Goal: Complete application form: Complete application form

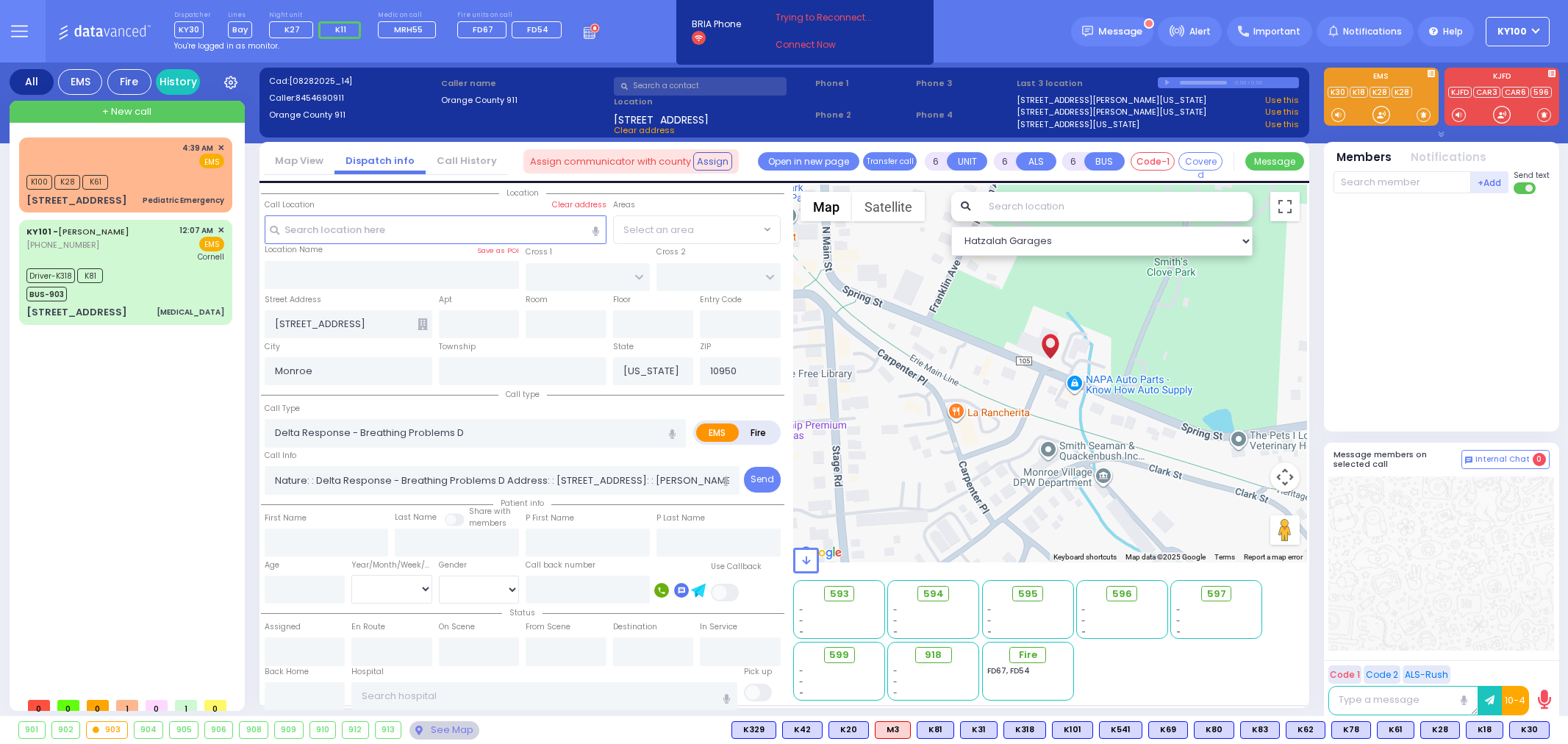
select select
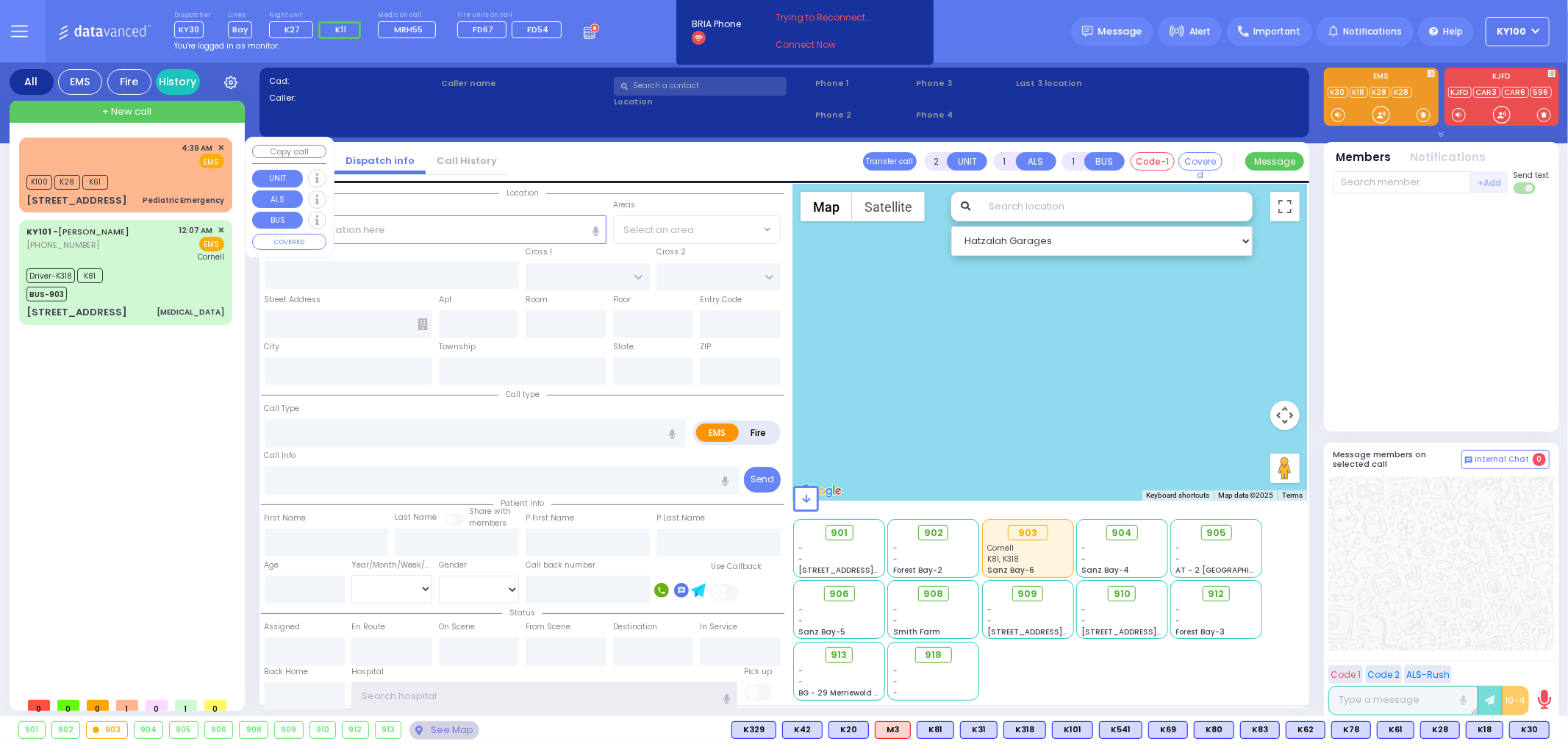
type input "ky100"
click at [140, 168] on div "4:39 AM ✕ EMS K100" at bounding box center [125, 175] width 207 height 71
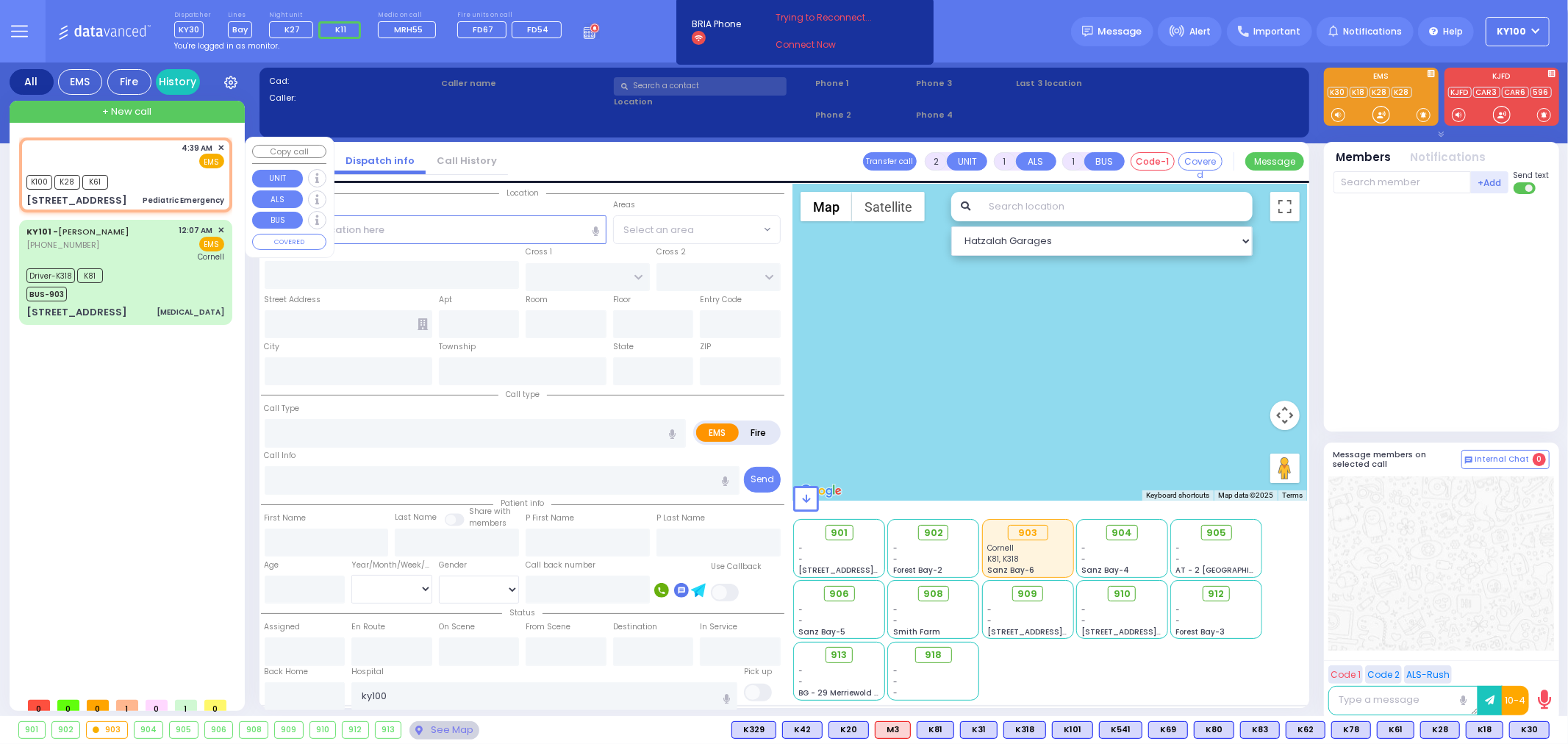
type input "1"
select select
type input "Pediatric Emergency"
radio input "true"
select select
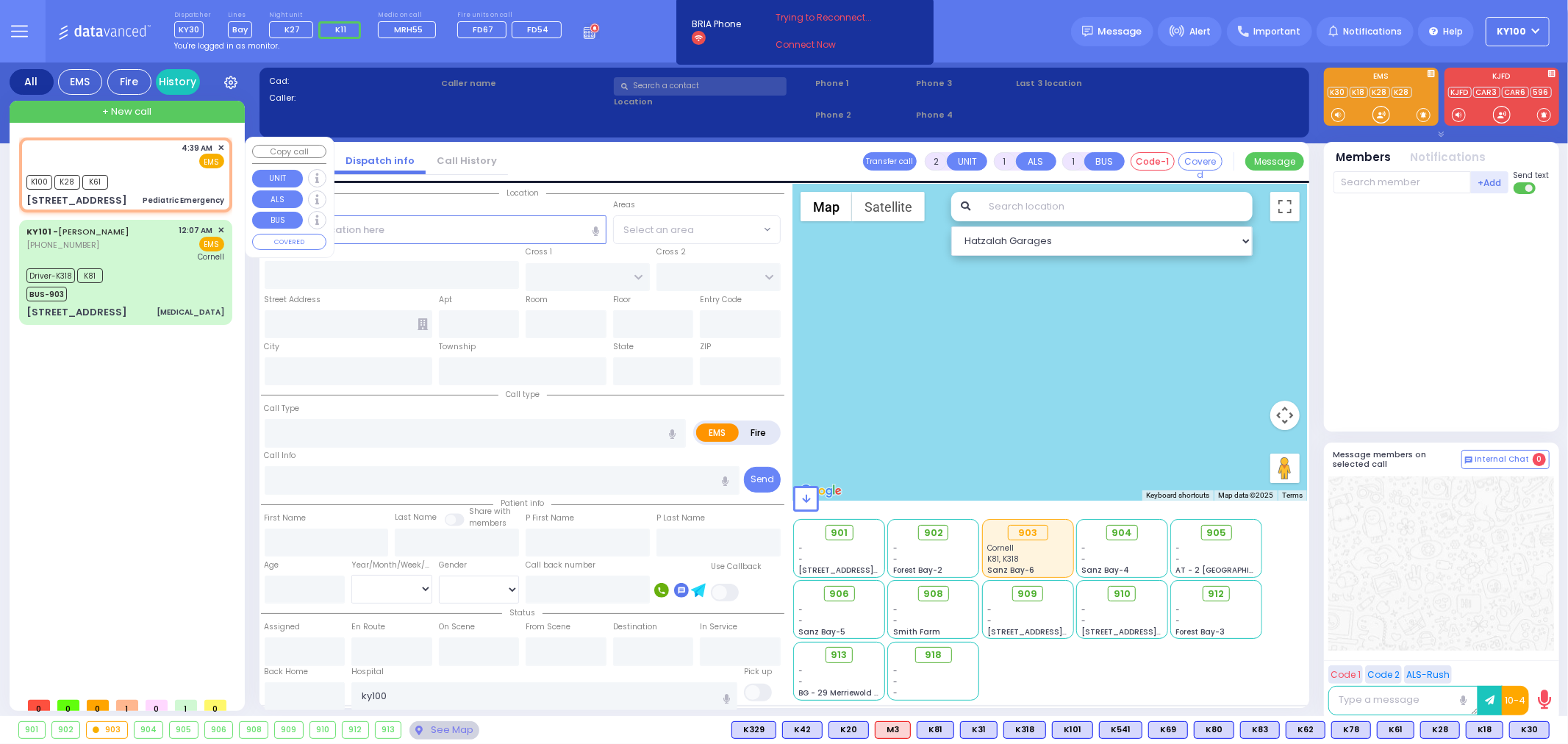
type input "04:39"
type input "04:42"
select select "Hatzalah Garages"
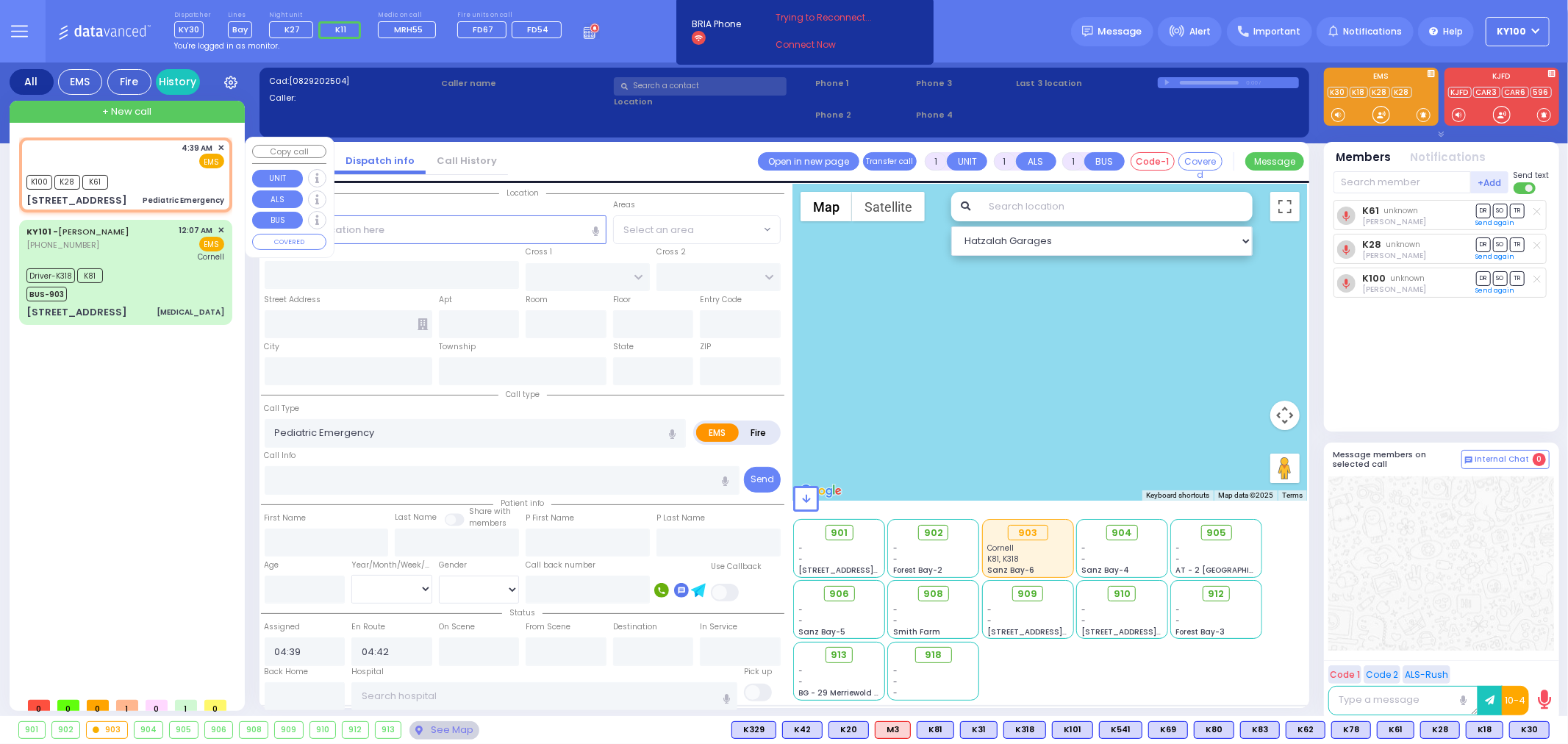
type input "[STREET_ADDRESS]"
type input "Monroe"
type input "[US_STATE]"
type input "10950"
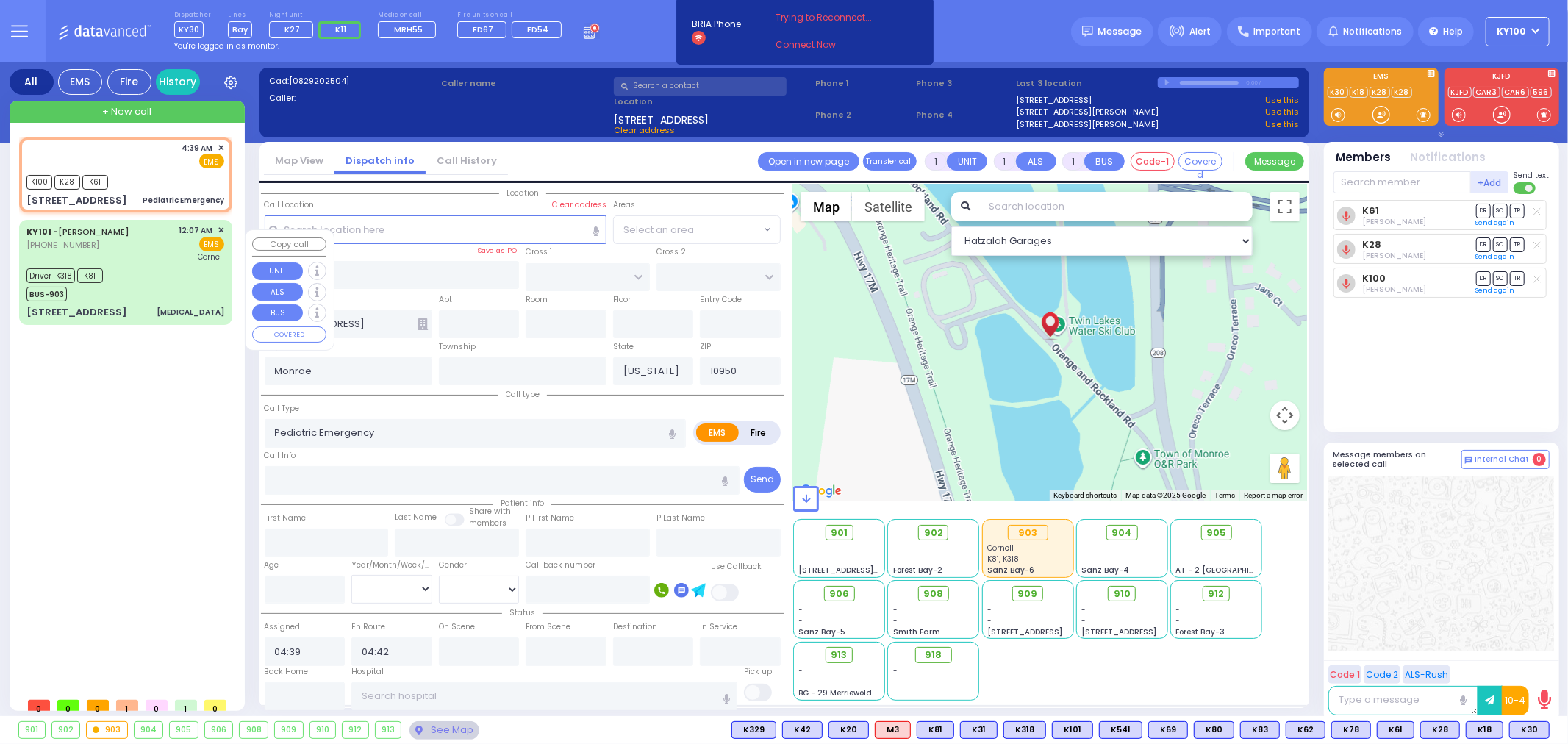
click at [147, 517] on div "4:39 AM ✕ K100 K28" at bounding box center [129, 413] width 219 height 552
click at [1537, 215] on line at bounding box center [1536, 211] width 6 height 6
select select
radio input "true"
select select
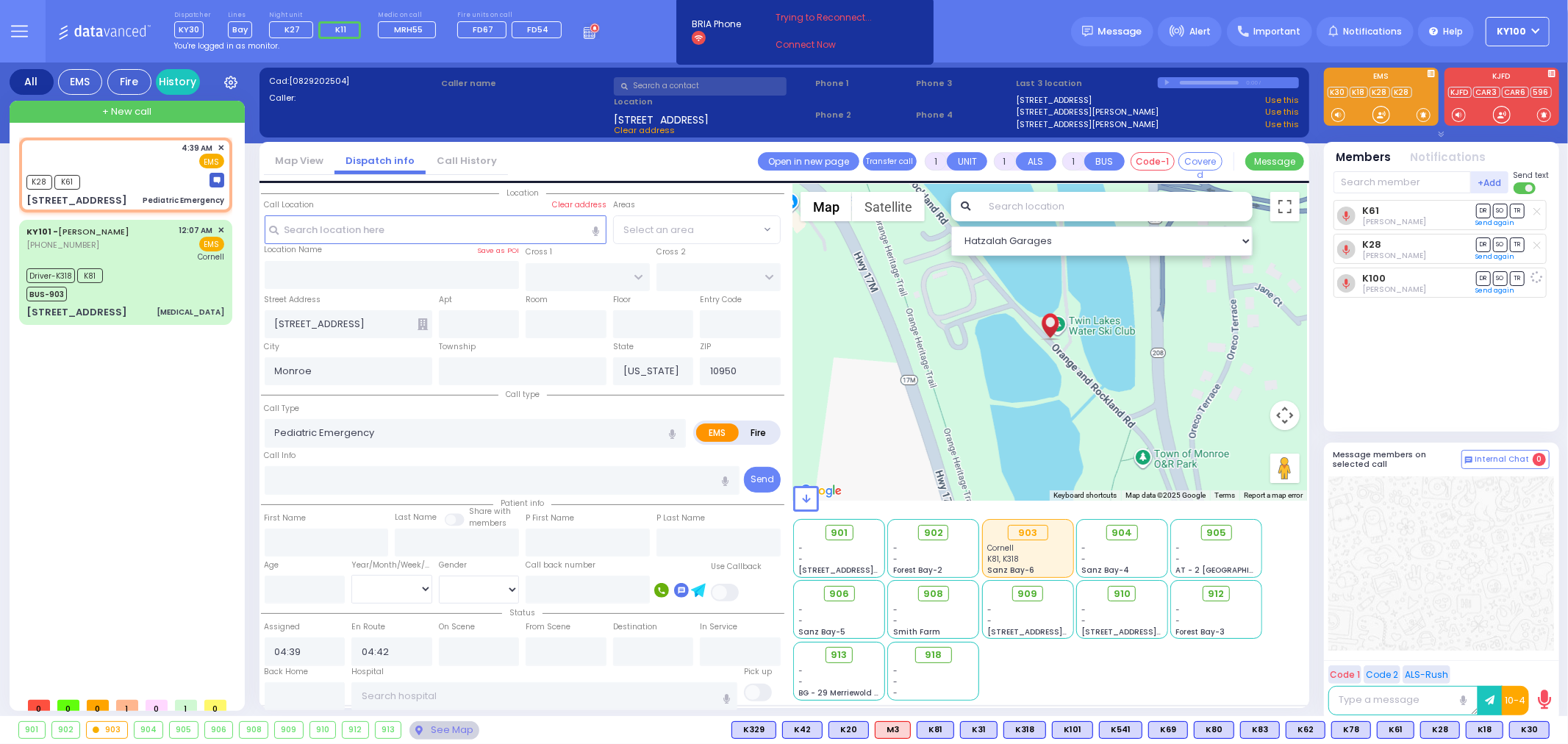
select select "Hatzalah Garages"
type input "6"
select select
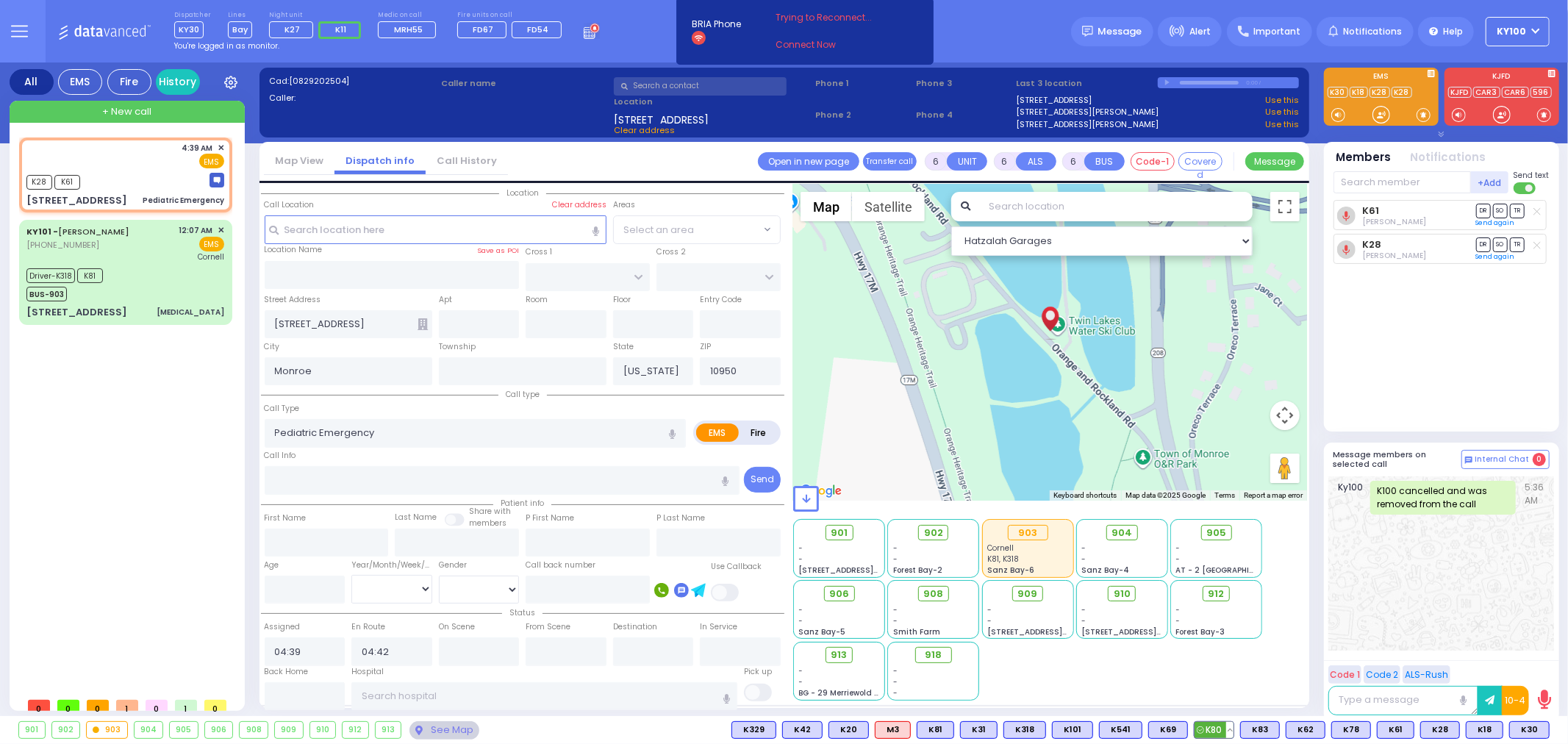
radio input "true"
type input "Unknown"
select select "Year"
select select "Hatzalah Garages"
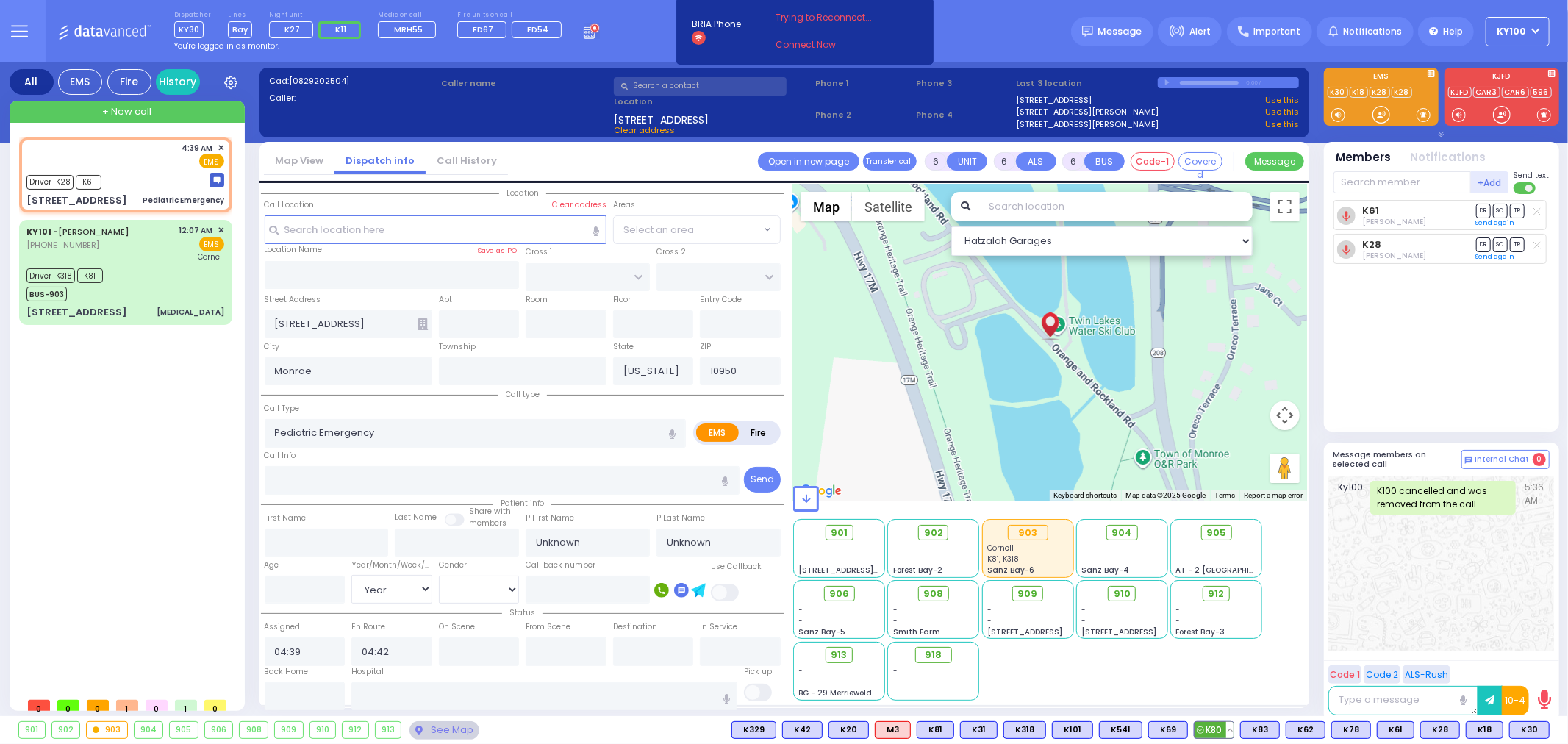
select select
radio input "true"
select select "Year"
select select "Hatzalah Garages"
select select
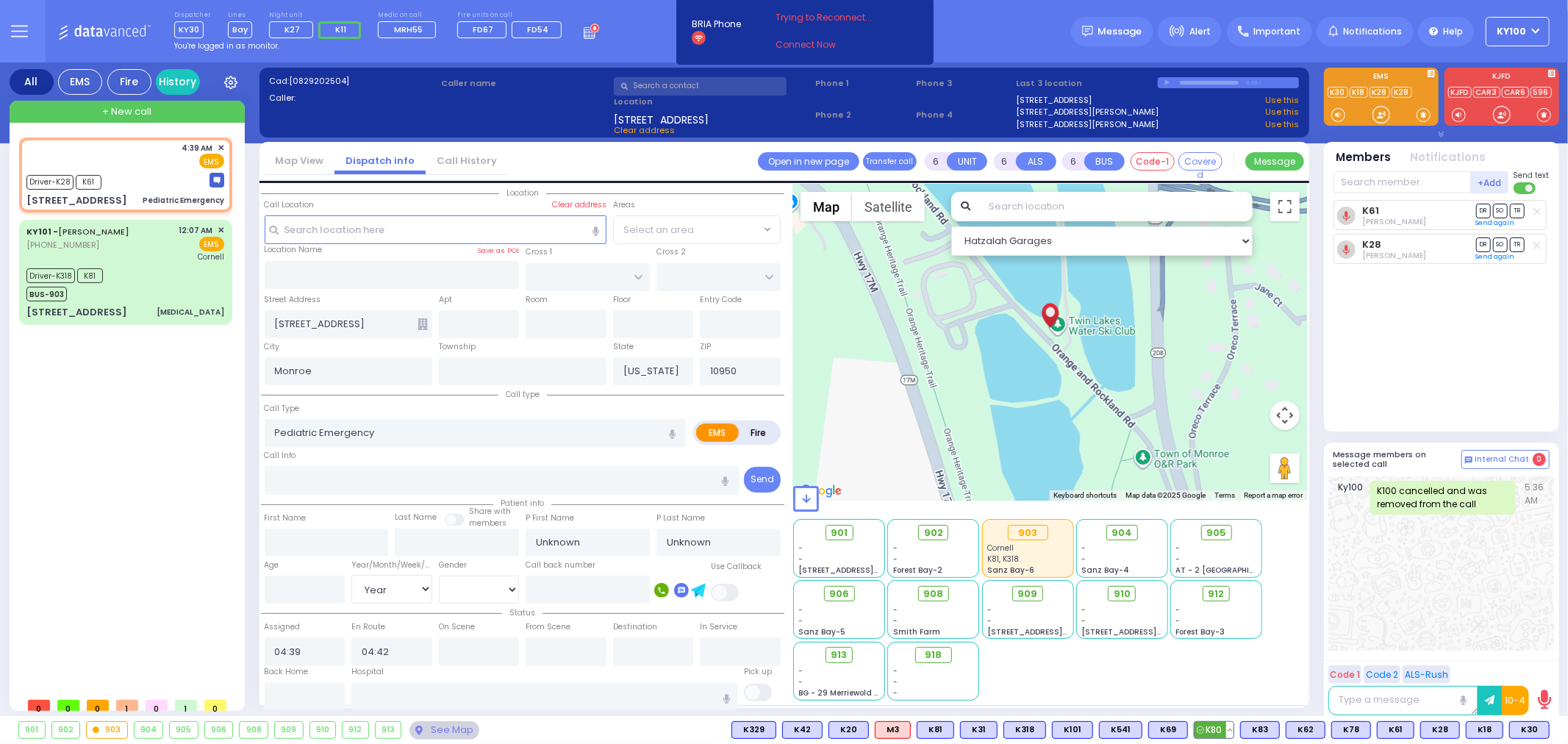
radio input "true"
select select "Year"
select select "Hatzalah Garages"
select select
radio input "true"
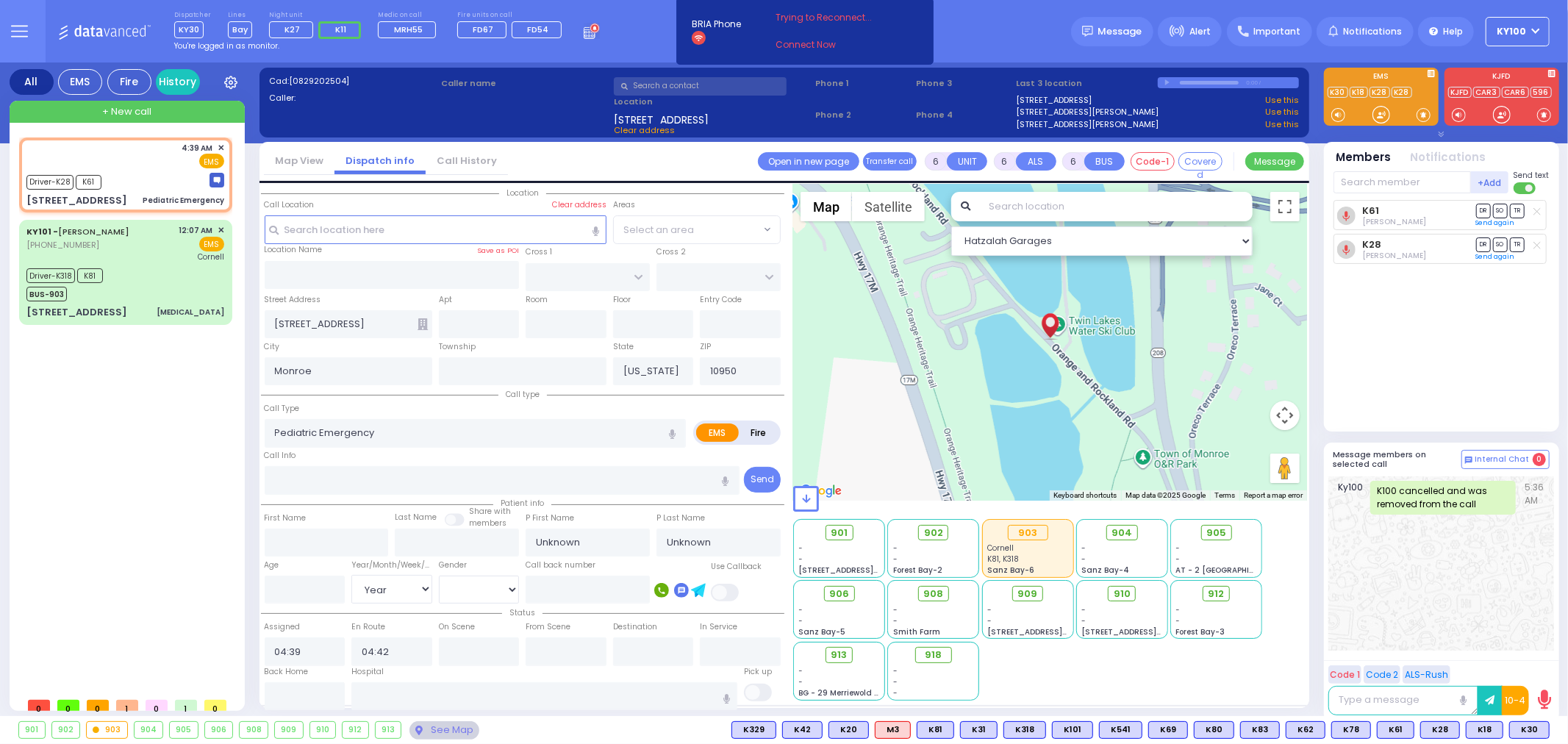
select select "Year"
select select "Hatzalah Garages"
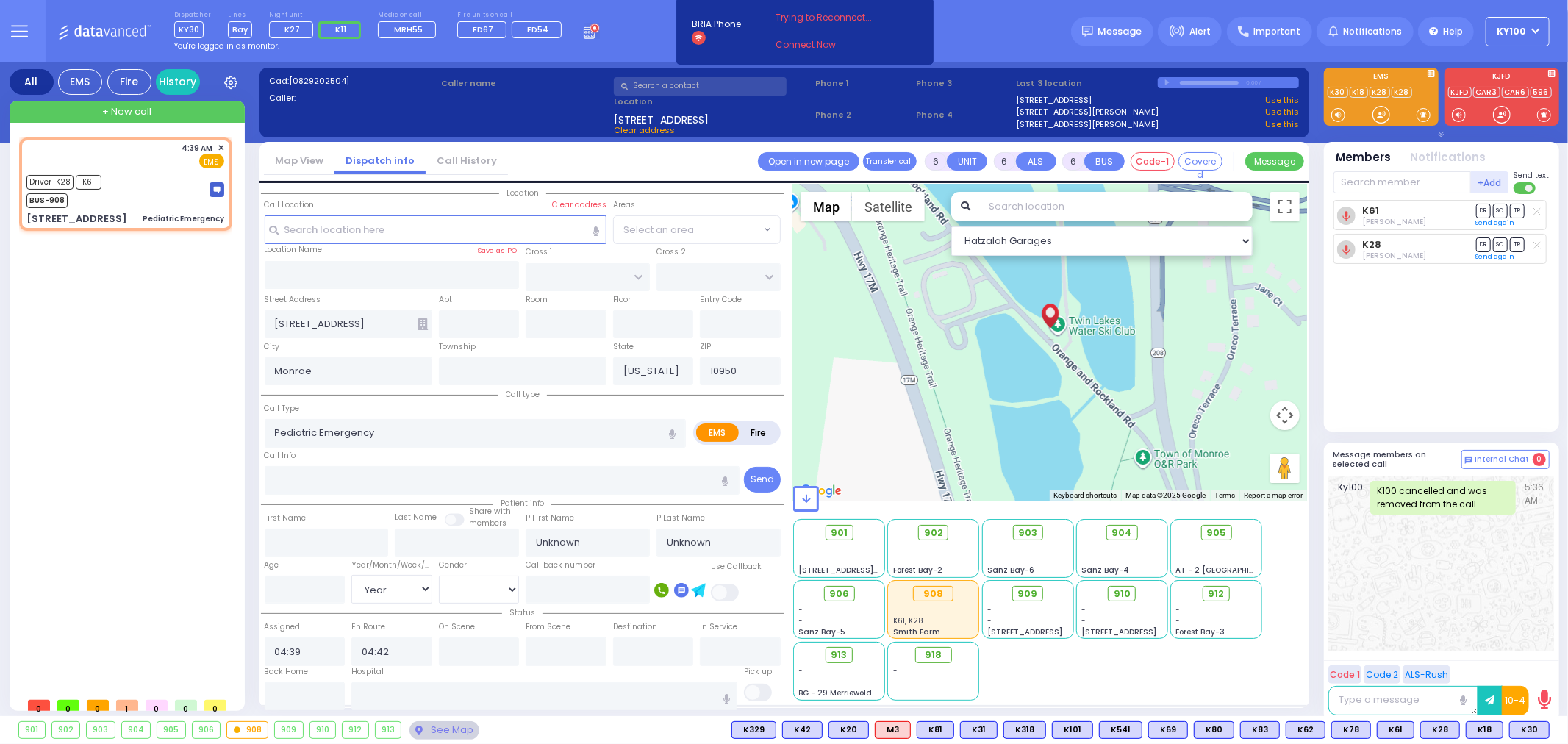
select select
radio input "true"
select select "Year"
select select "Hatzalah Garages"
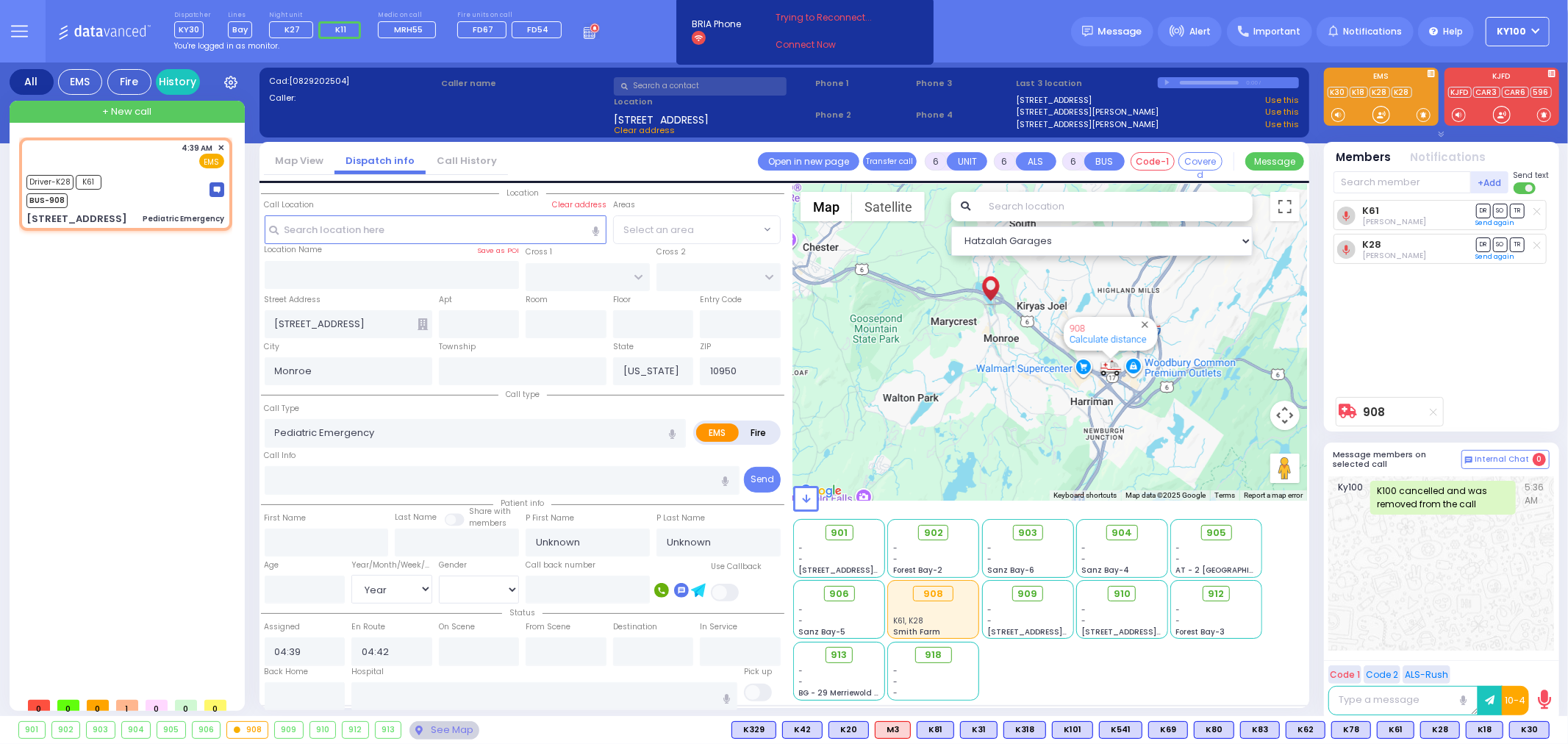
select select
radio input "true"
select select "Year"
select select "Hatzalah Garages"
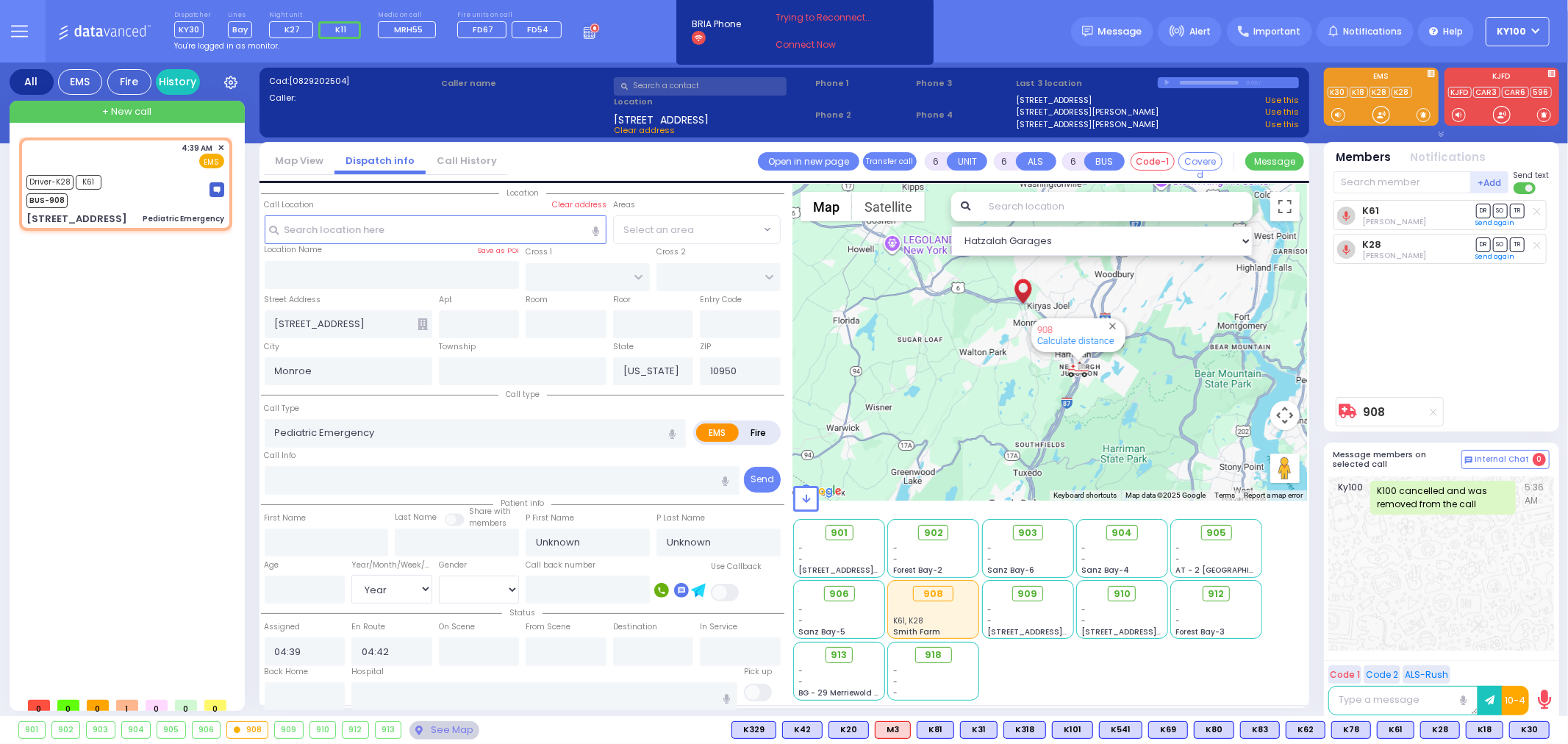
select select
radio input "true"
select select "Year"
type input "05:35"
type input "05:39"
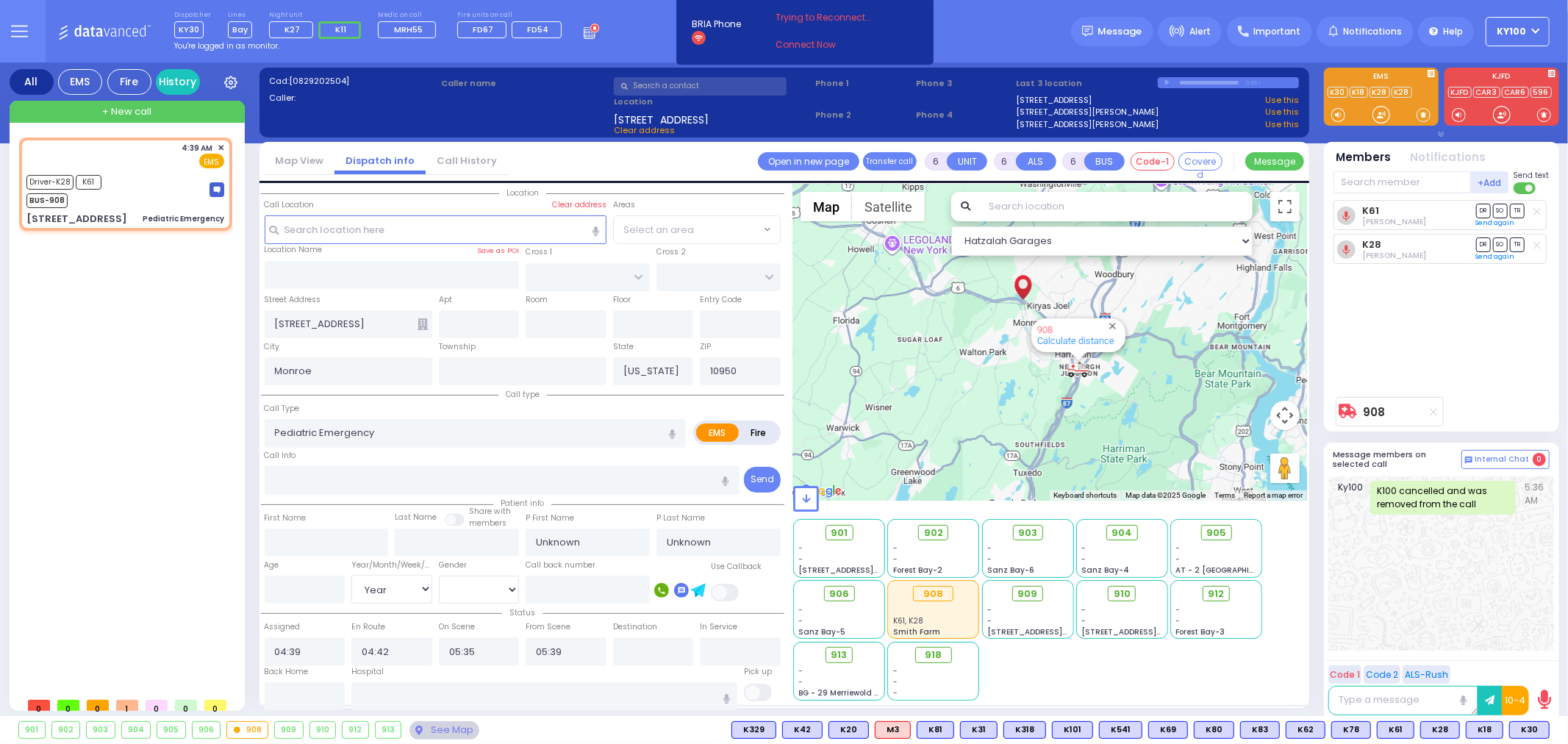
select select "Hatzalah Garages"
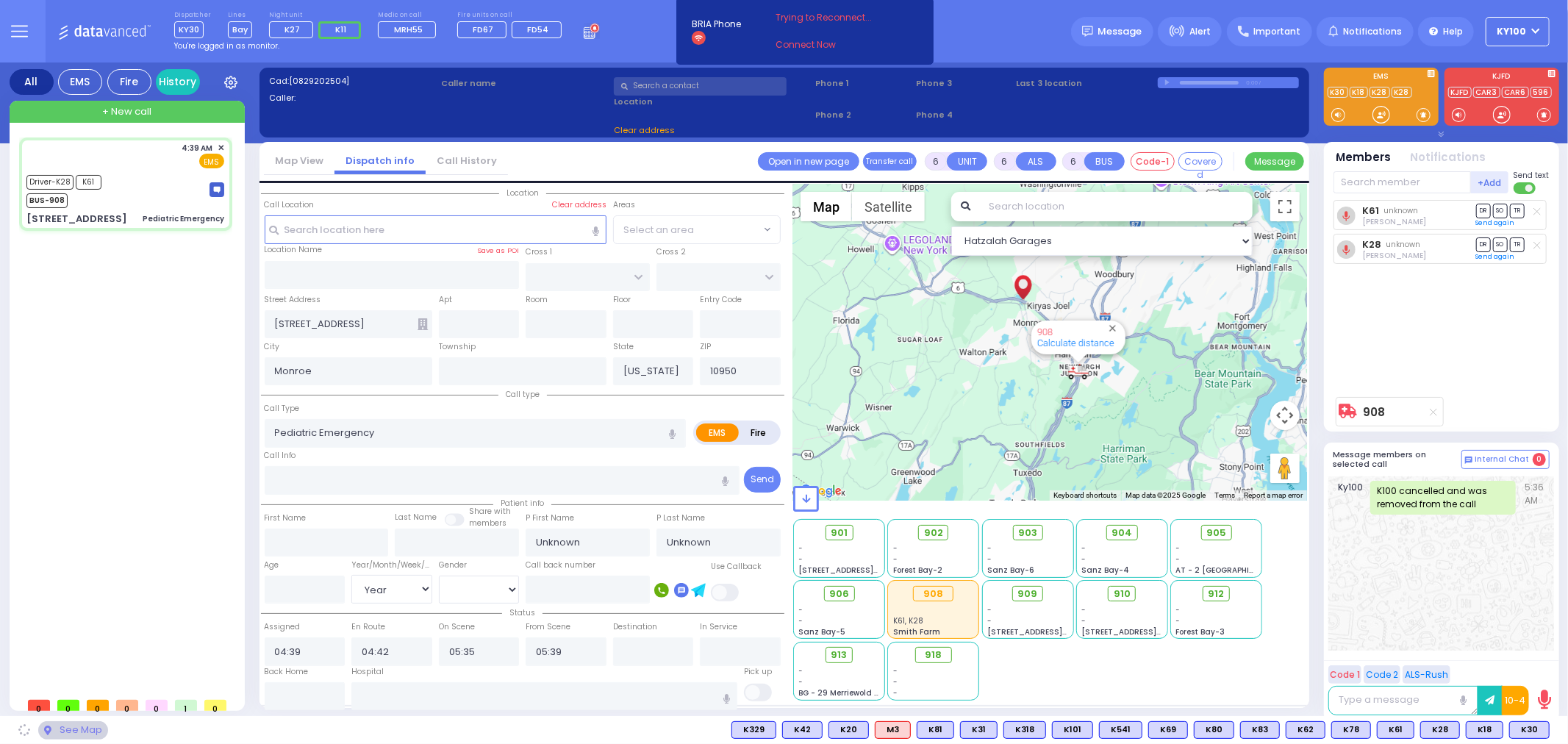
select select
radio input "true"
select select "Year"
select select "Hatzalah Garages"
select select
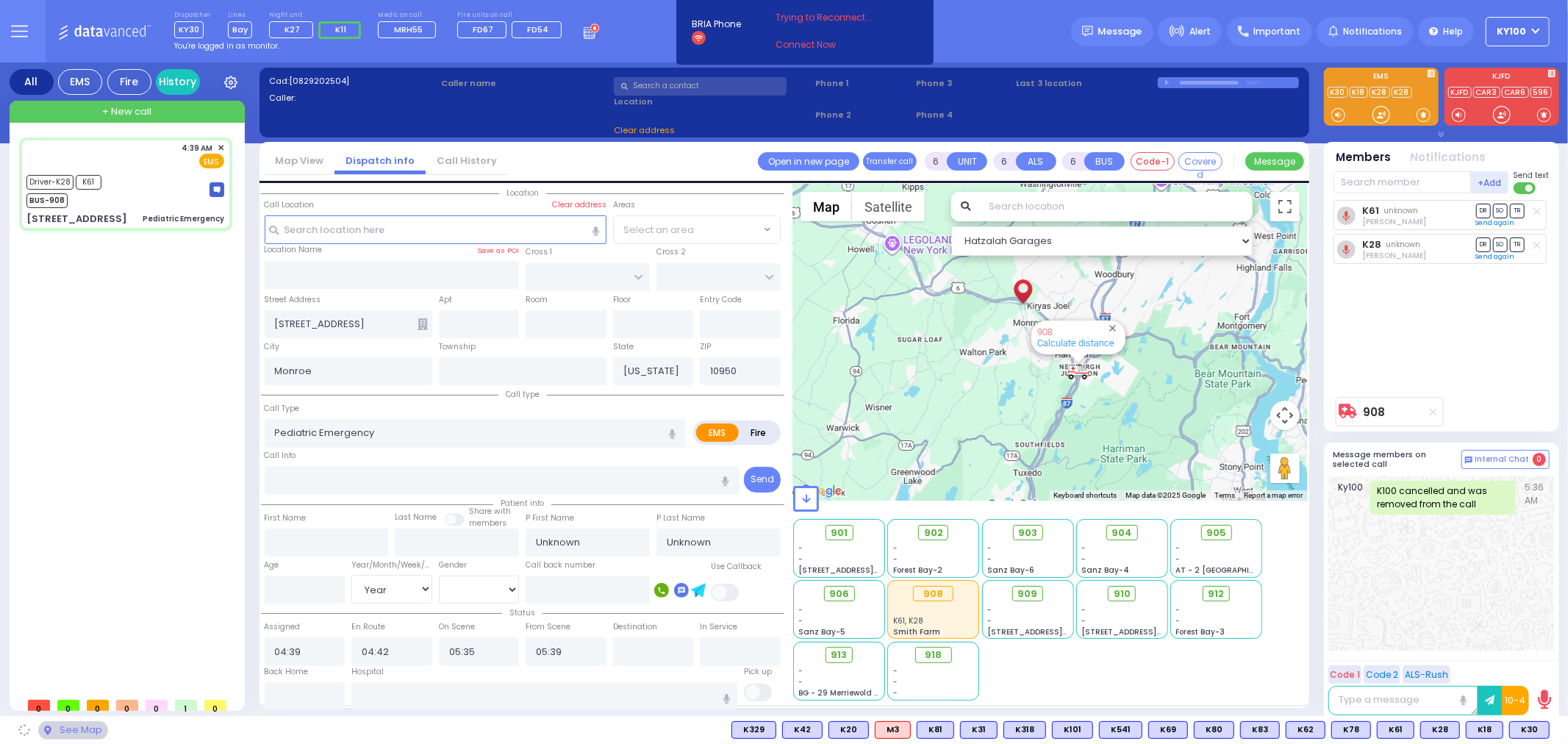
radio input "true"
select select "Year"
select select "Hatzalah Garages"
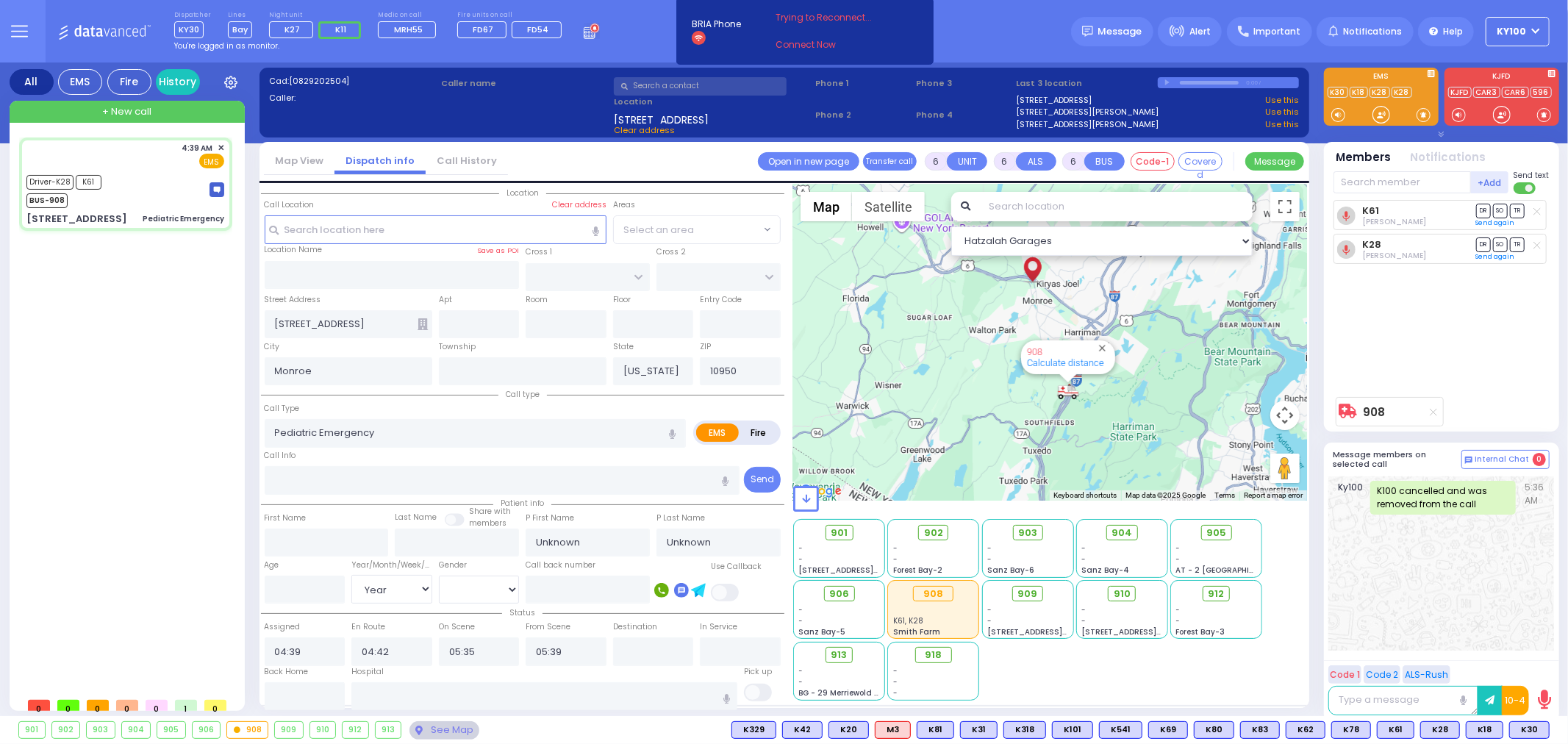
select select
radio input "true"
type input "[PERSON_NAME] is"
type input "[PERSON_NAME]"
type input "72"
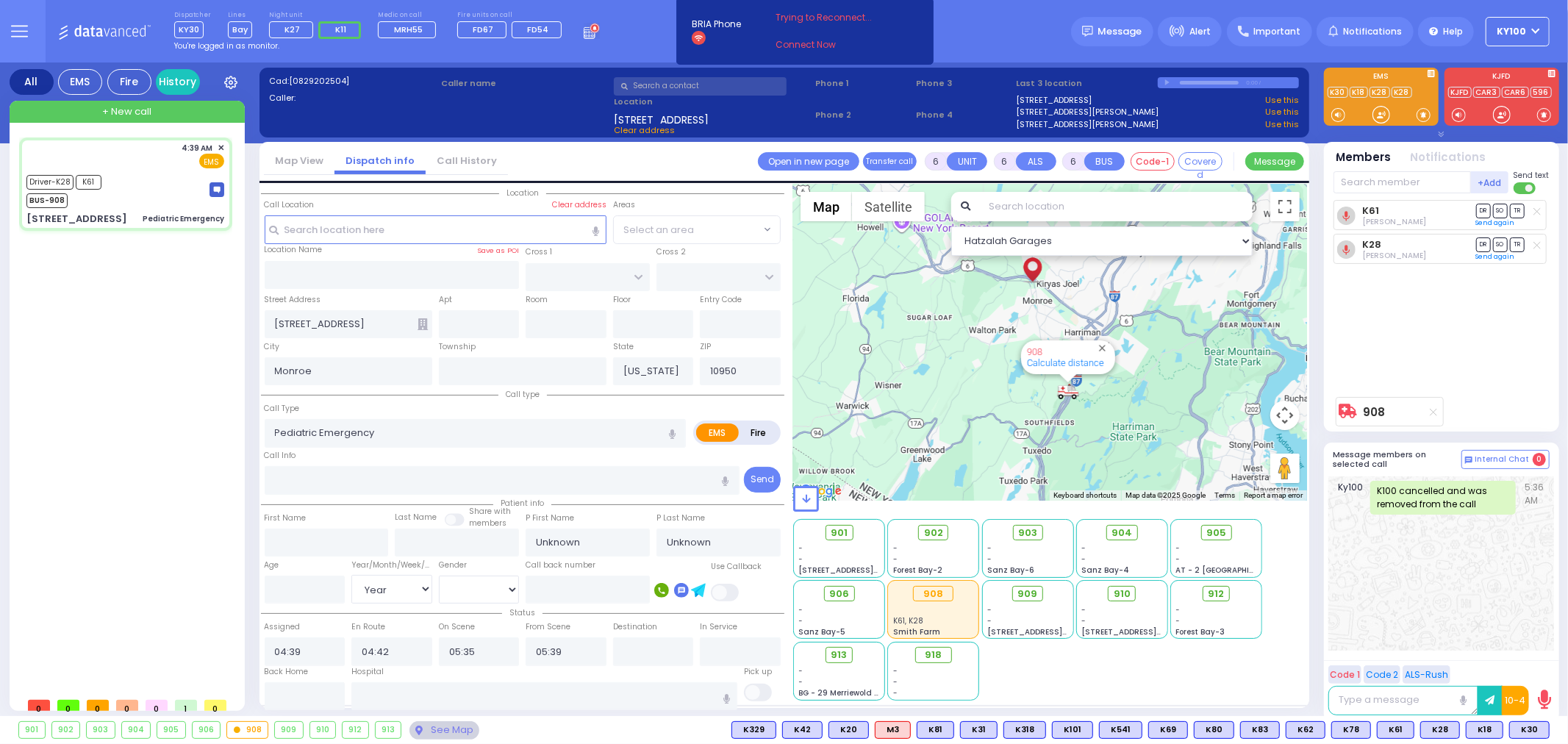
select select "Year"
select select "[DEMOGRAPHIC_DATA]"
select select "Hatzalah Garages"
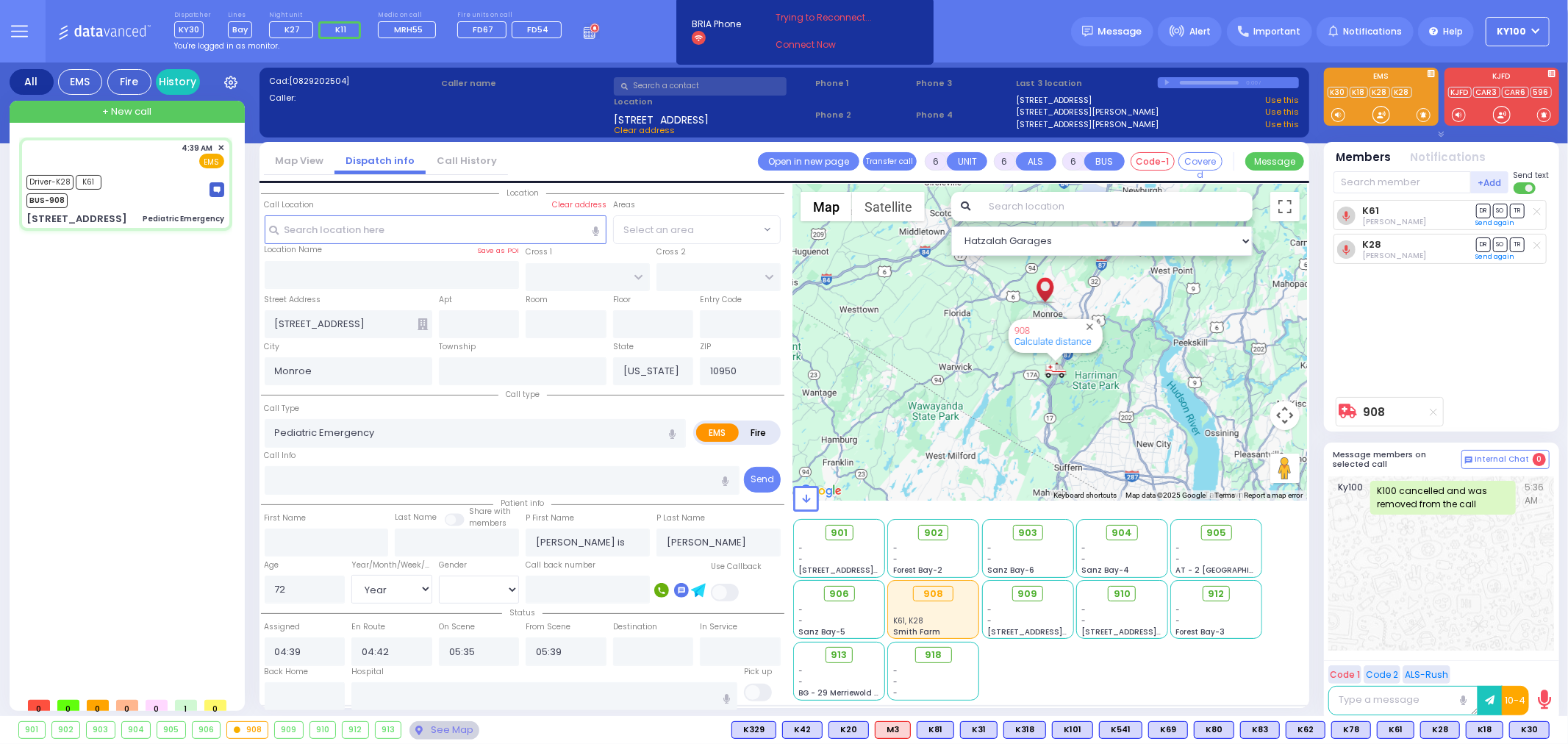
select select
radio input "true"
select select "Year"
select select "[DEMOGRAPHIC_DATA]"
select select "Hatzalah Garages"
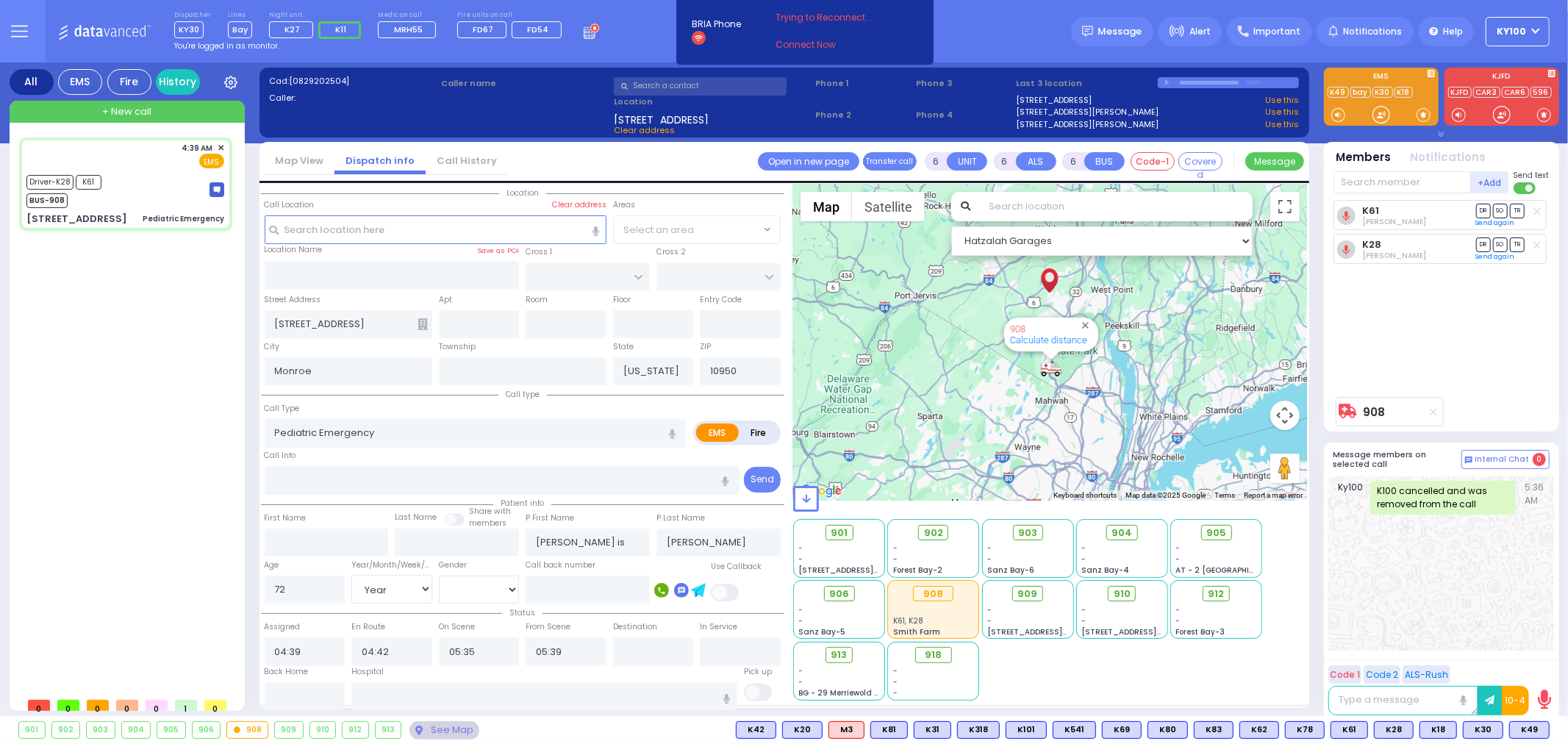
select select
radio input "true"
select select "Year"
select select "[DEMOGRAPHIC_DATA]"
select select "Hatzalah Garages"
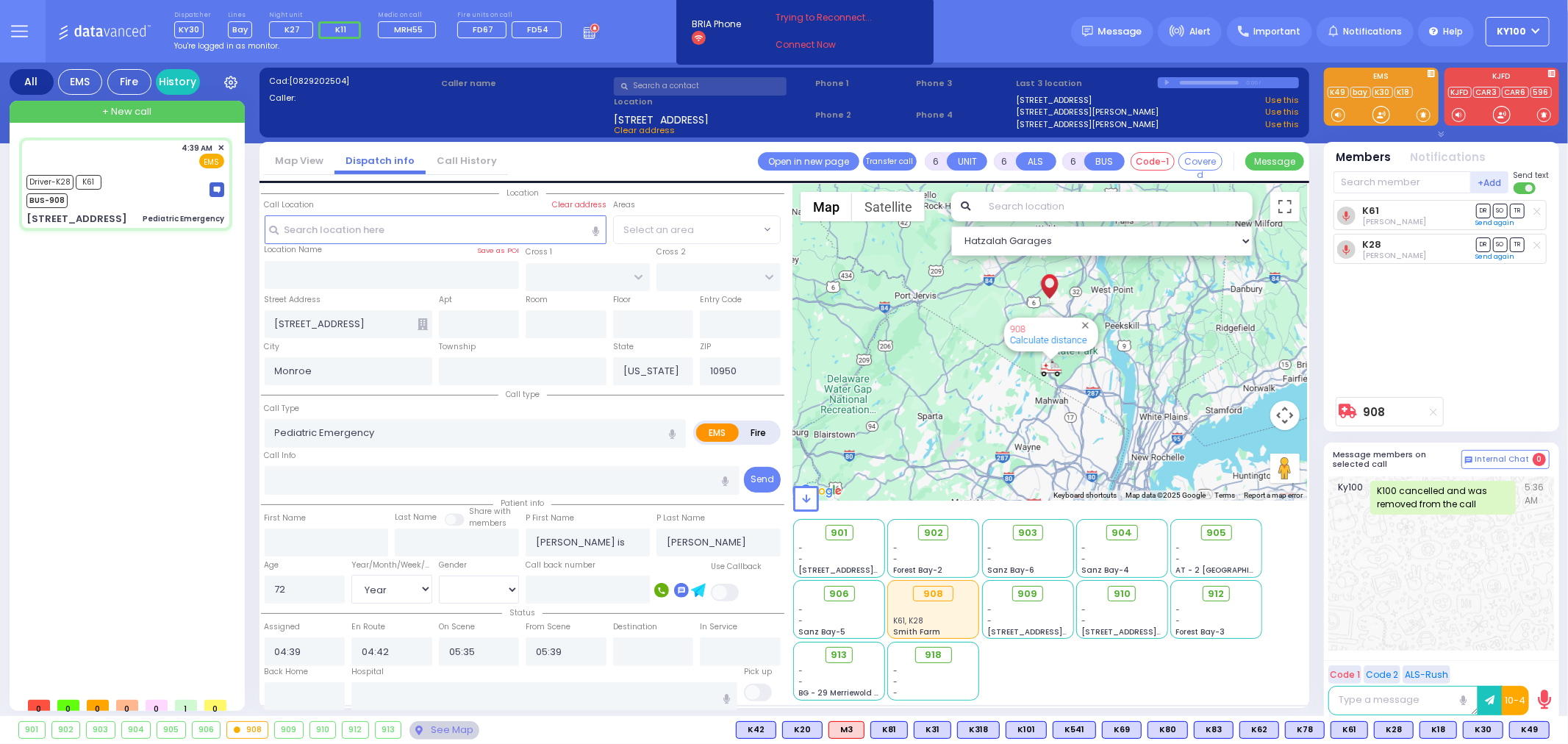
select select
radio input "true"
select select "Year"
select select "[DEMOGRAPHIC_DATA]"
select select "Hatzalah Garages"
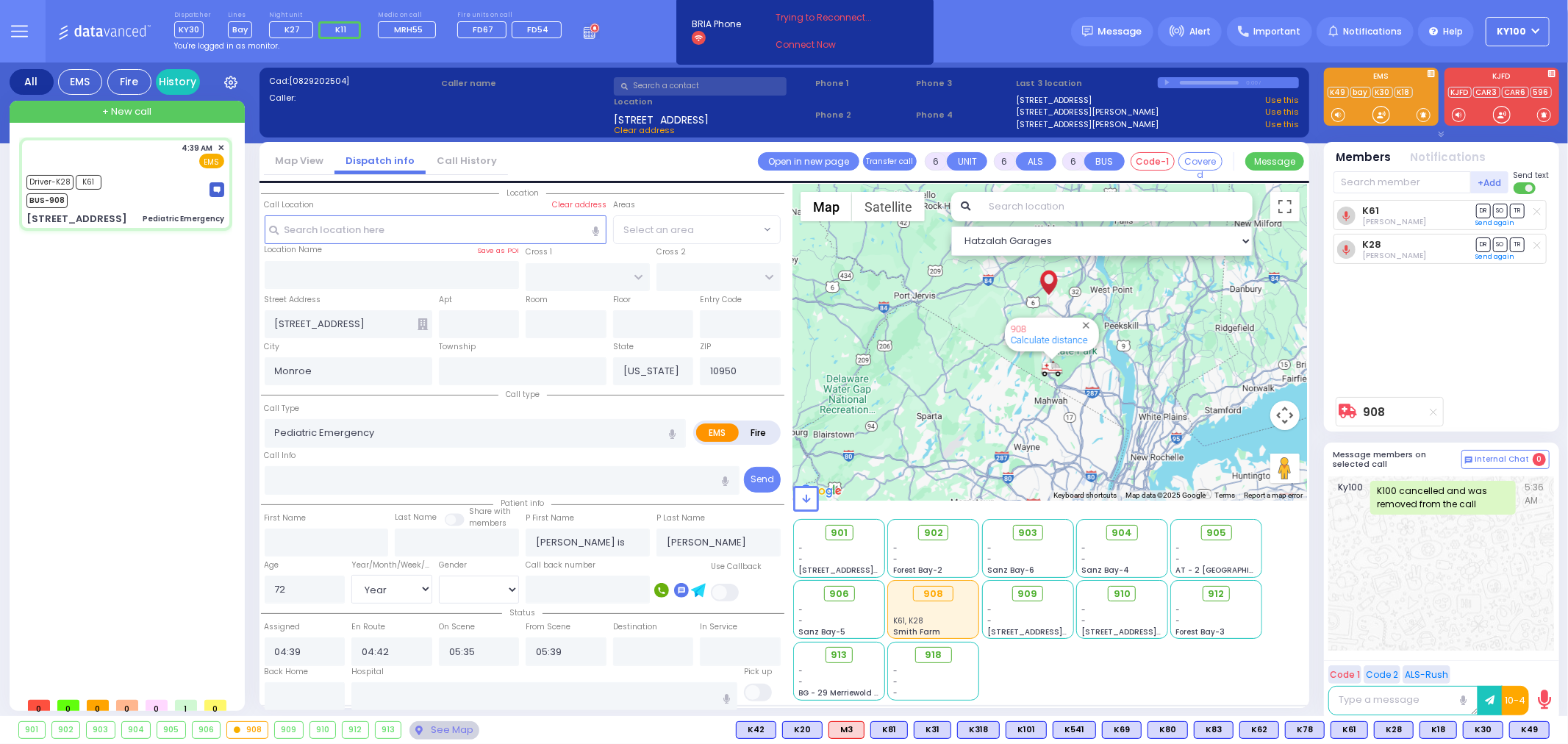
select select
radio input "true"
select select "Year"
select select "[DEMOGRAPHIC_DATA]"
select select "Hatzalah Garages"
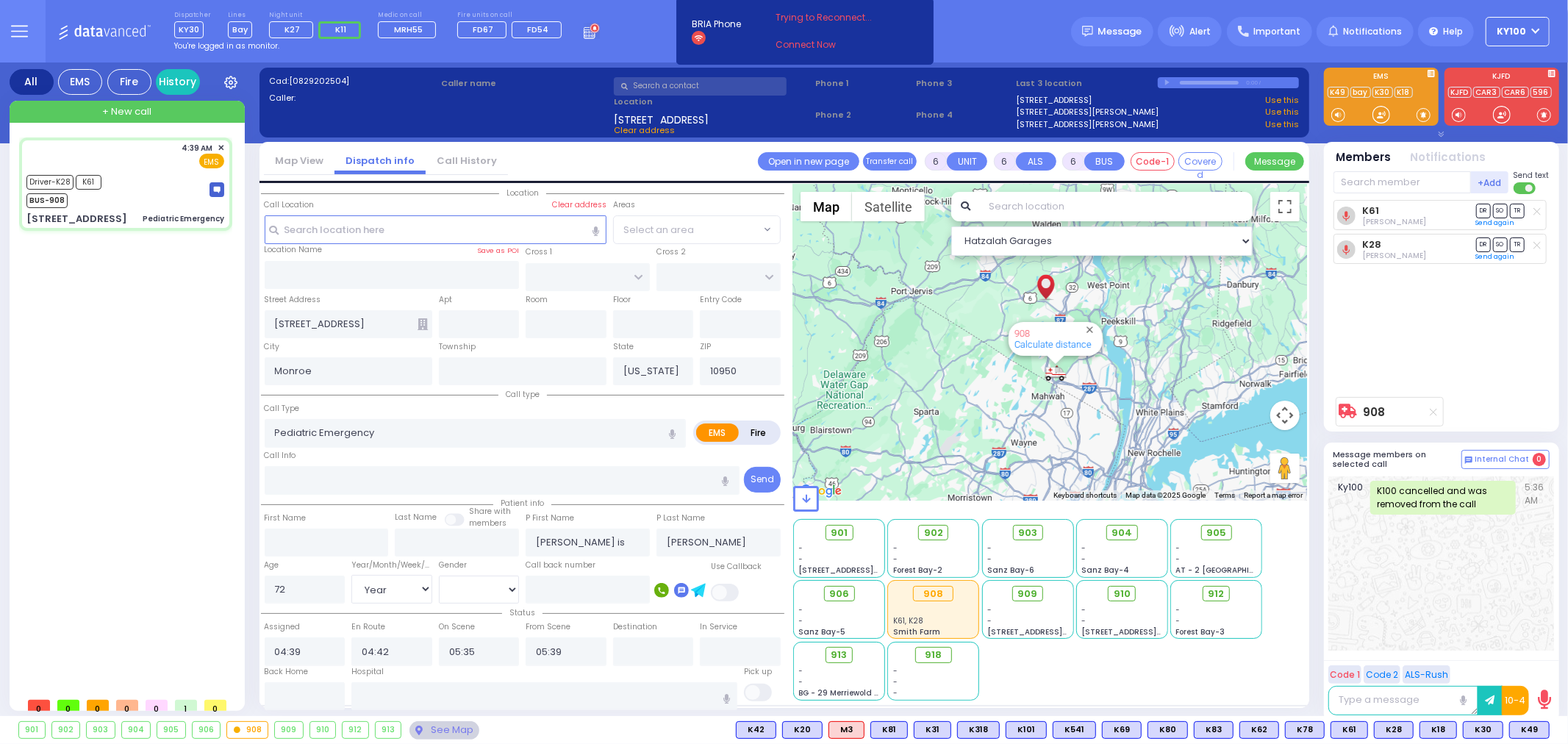
select select
radio input "true"
select select "Year"
select select "[DEMOGRAPHIC_DATA]"
select select "Hatzalah Garages"
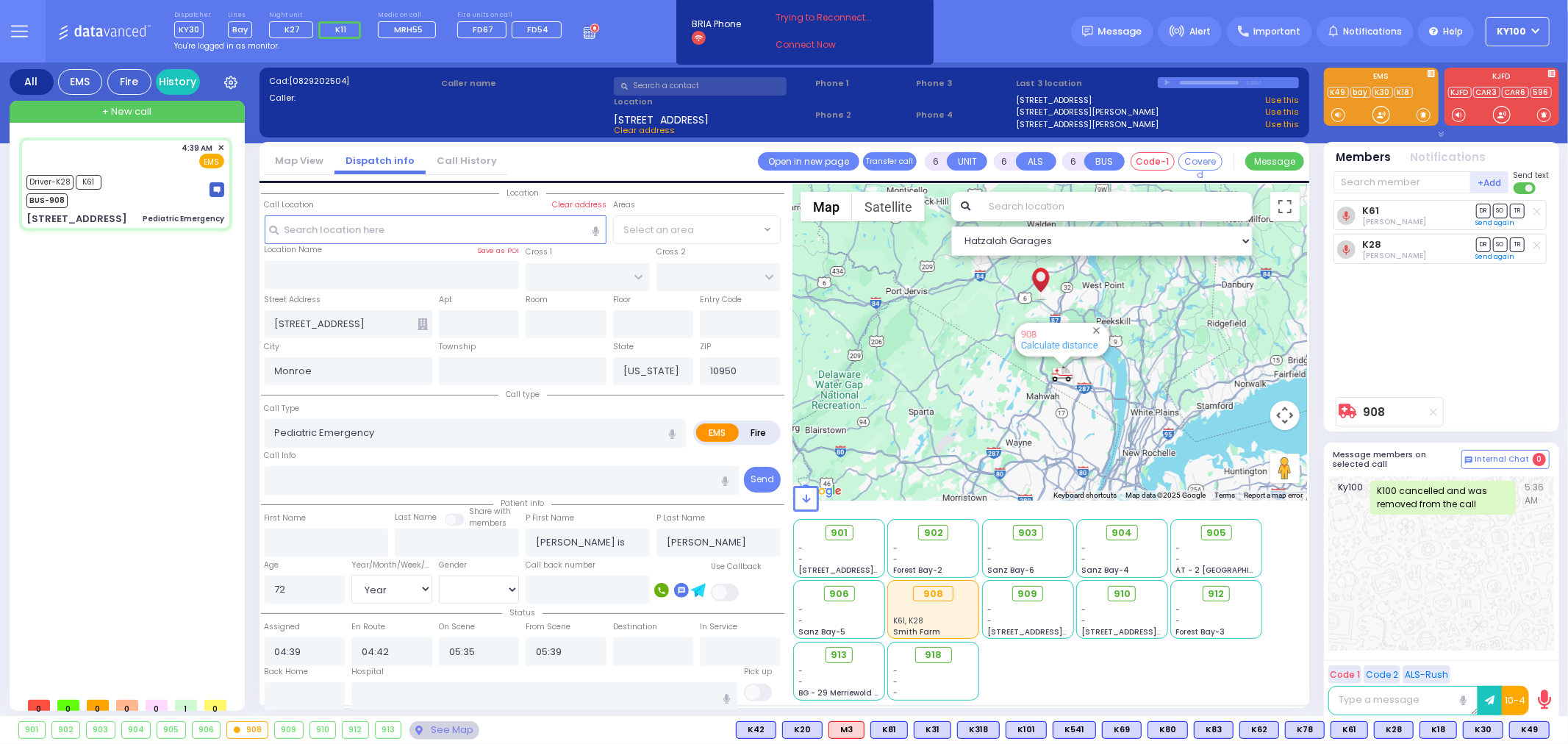
select select
radio input "true"
select select "Year"
select select "[DEMOGRAPHIC_DATA]"
select select "Hatzalah Garages"
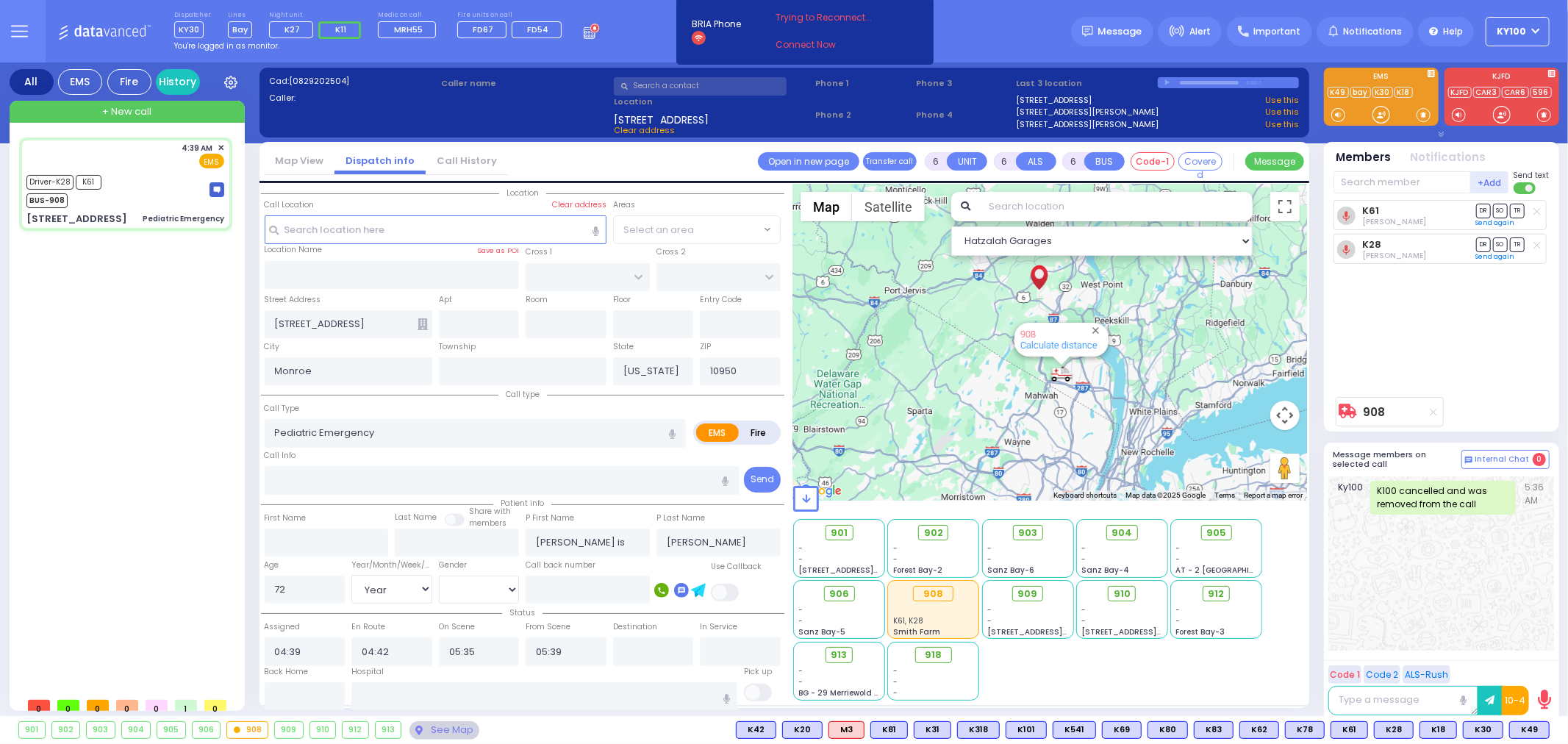
select select
radio input "true"
select select "Year"
select select "[DEMOGRAPHIC_DATA]"
select select "Hatzalah Garages"
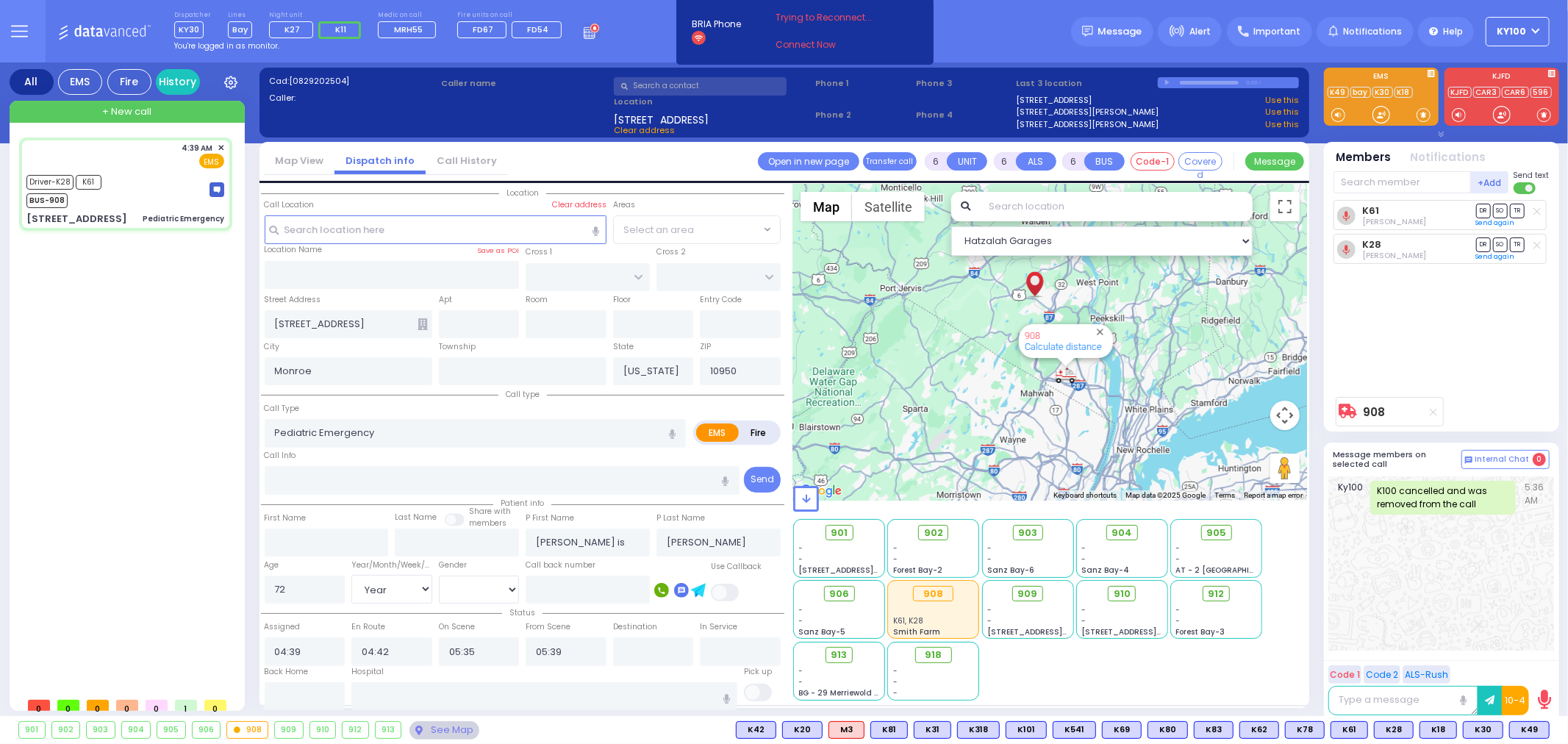
select select
radio input "true"
select select "Year"
select select "[DEMOGRAPHIC_DATA]"
select select "Hatzalah Garages"
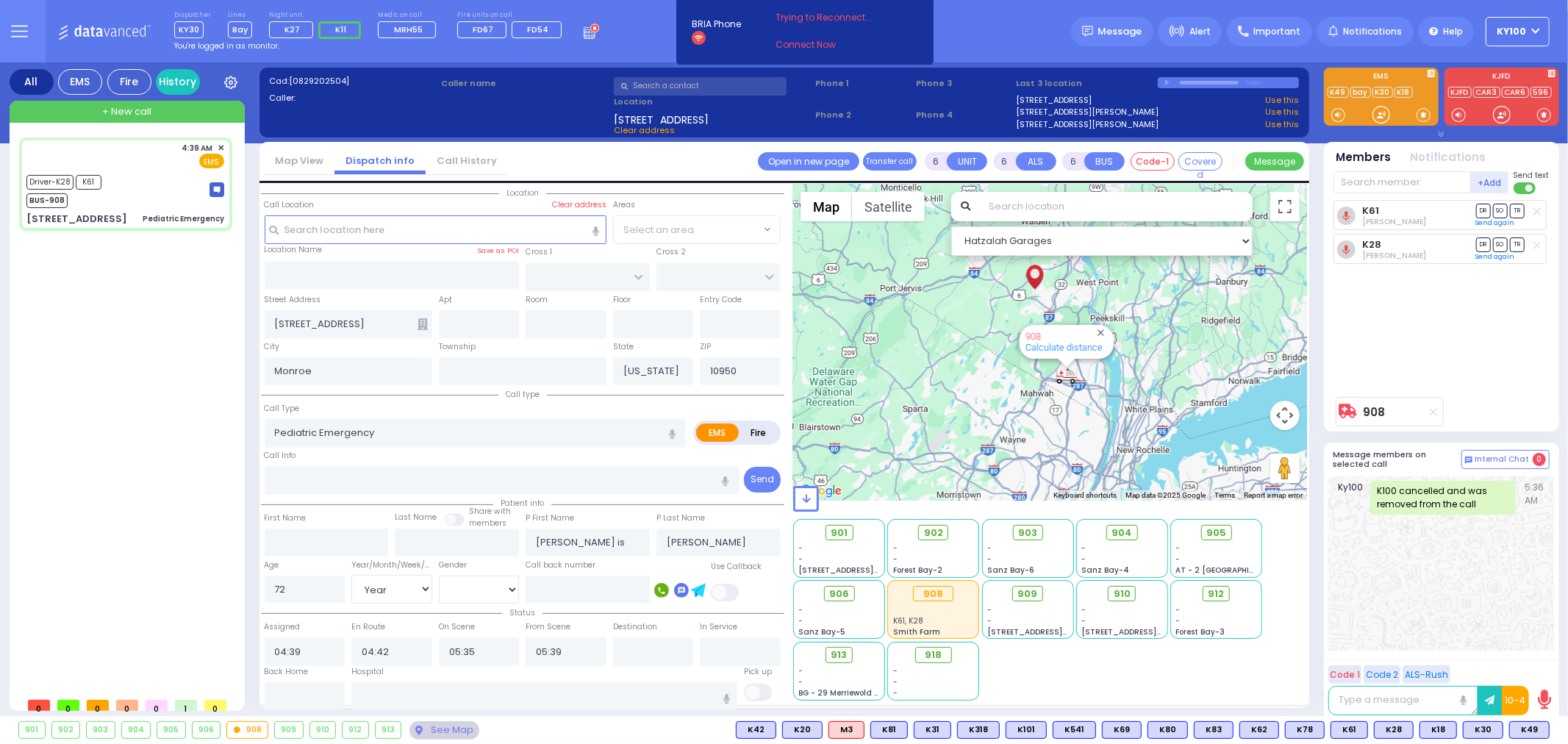
select select
radio input "true"
select select "Year"
select select "[DEMOGRAPHIC_DATA]"
select select "Hatzalah Garages"
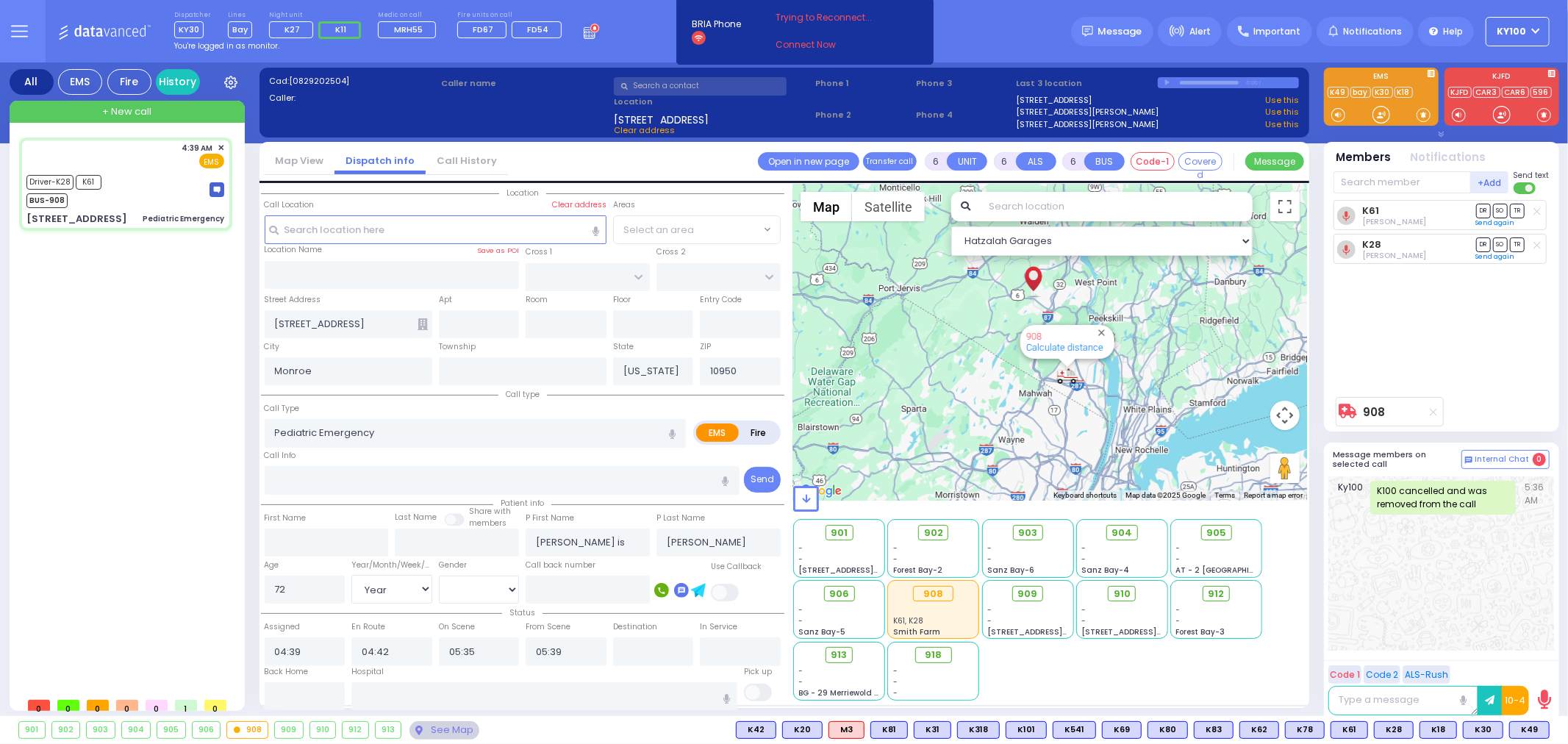
select select
radio input "true"
select select "Year"
select select "[DEMOGRAPHIC_DATA]"
select select "Hatzalah Garages"
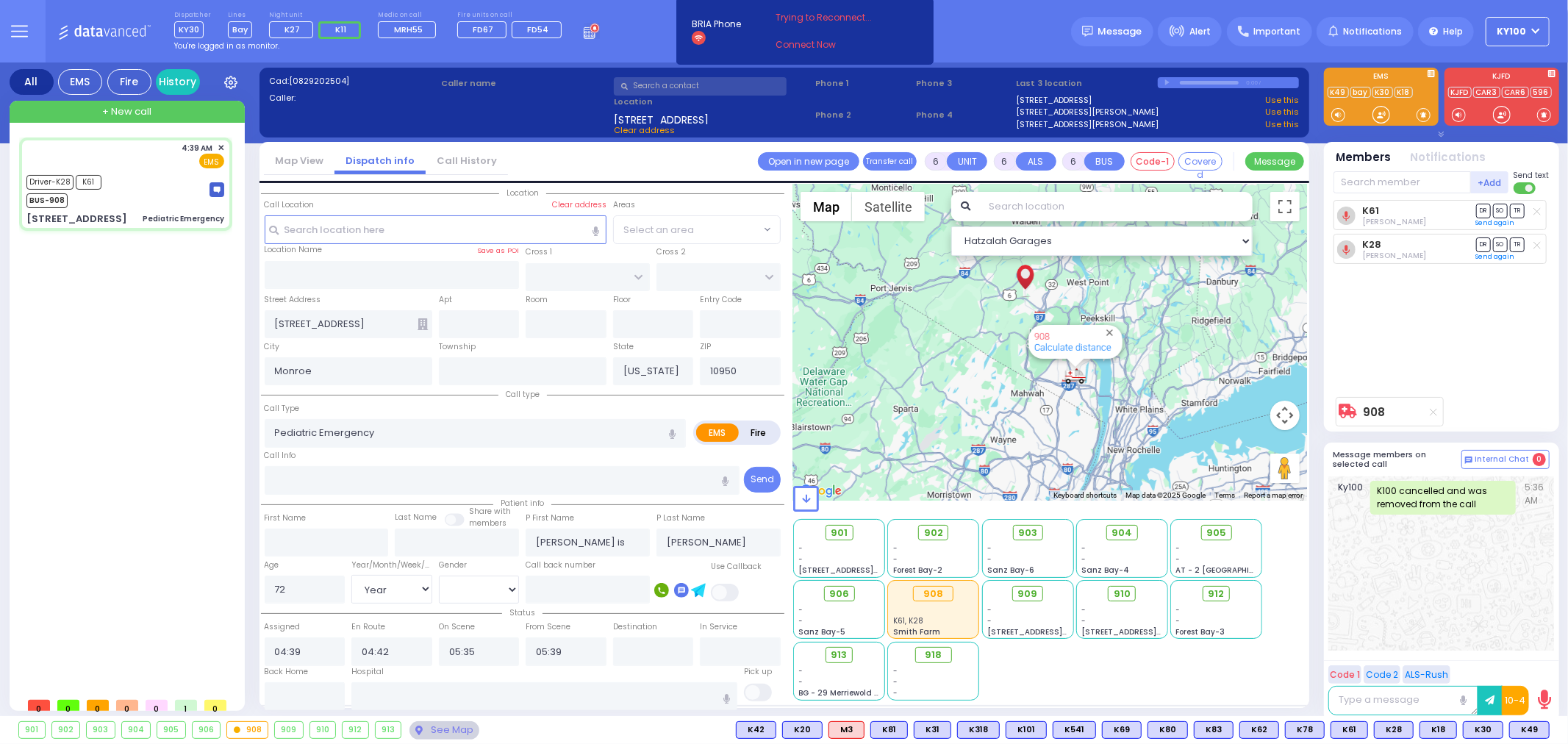
select select
radio input "true"
select select "Year"
select select "[DEMOGRAPHIC_DATA]"
select select "Hatzalah Garages"
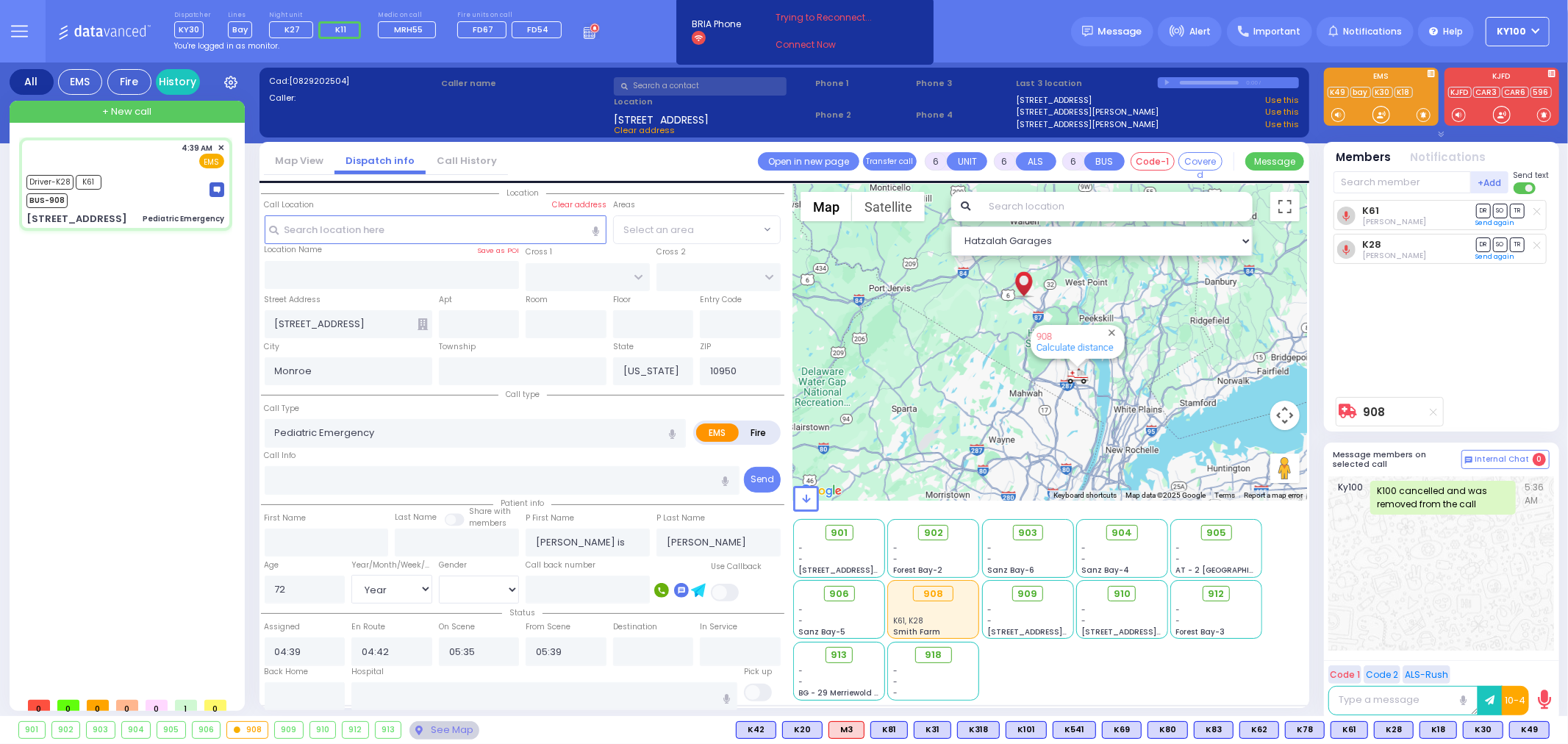
select select
radio input "true"
select select "Year"
select select "[DEMOGRAPHIC_DATA]"
select select "Hatzalah Garages"
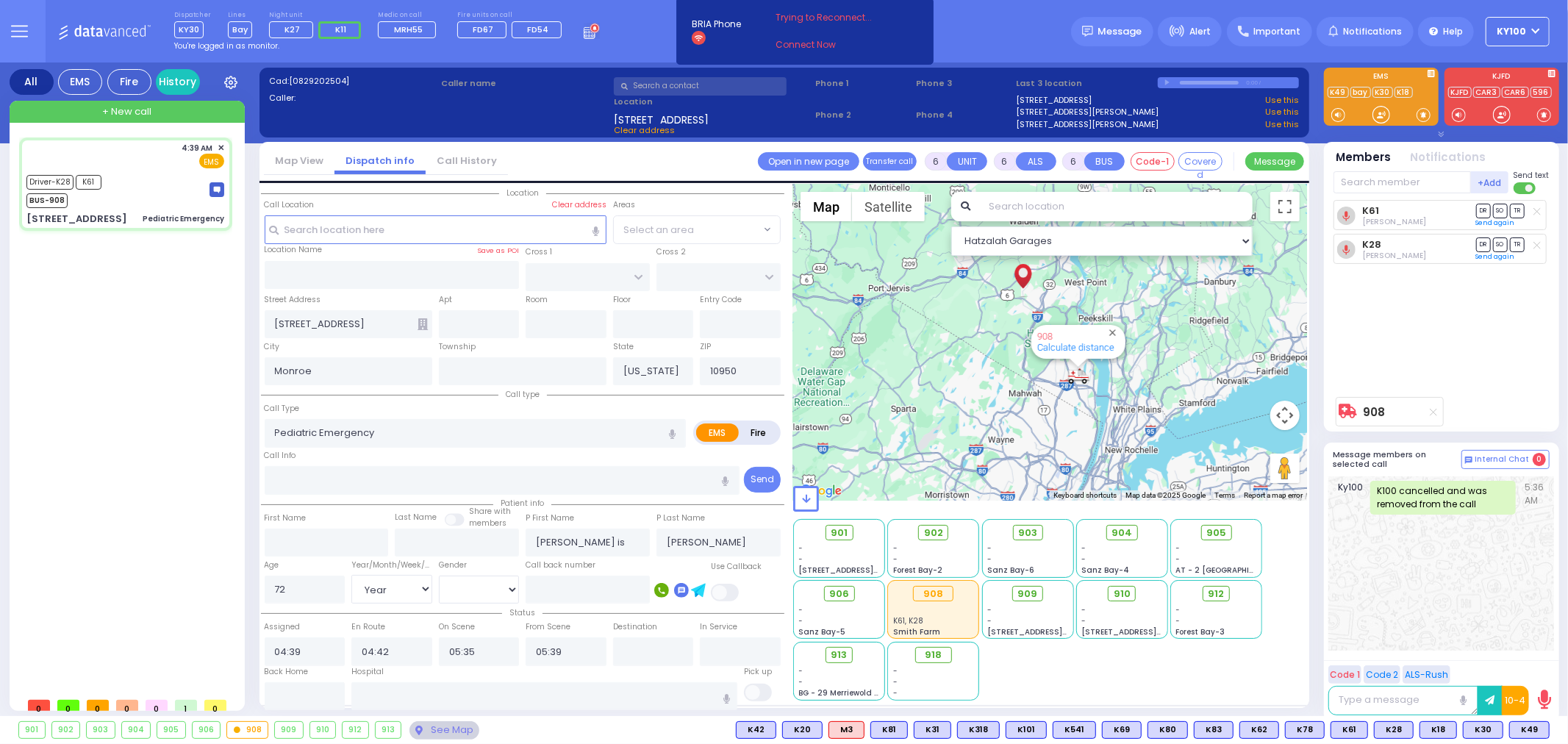
select select
radio input "true"
select select "Year"
select select "[DEMOGRAPHIC_DATA]"
select select "Hatzalah Garages"
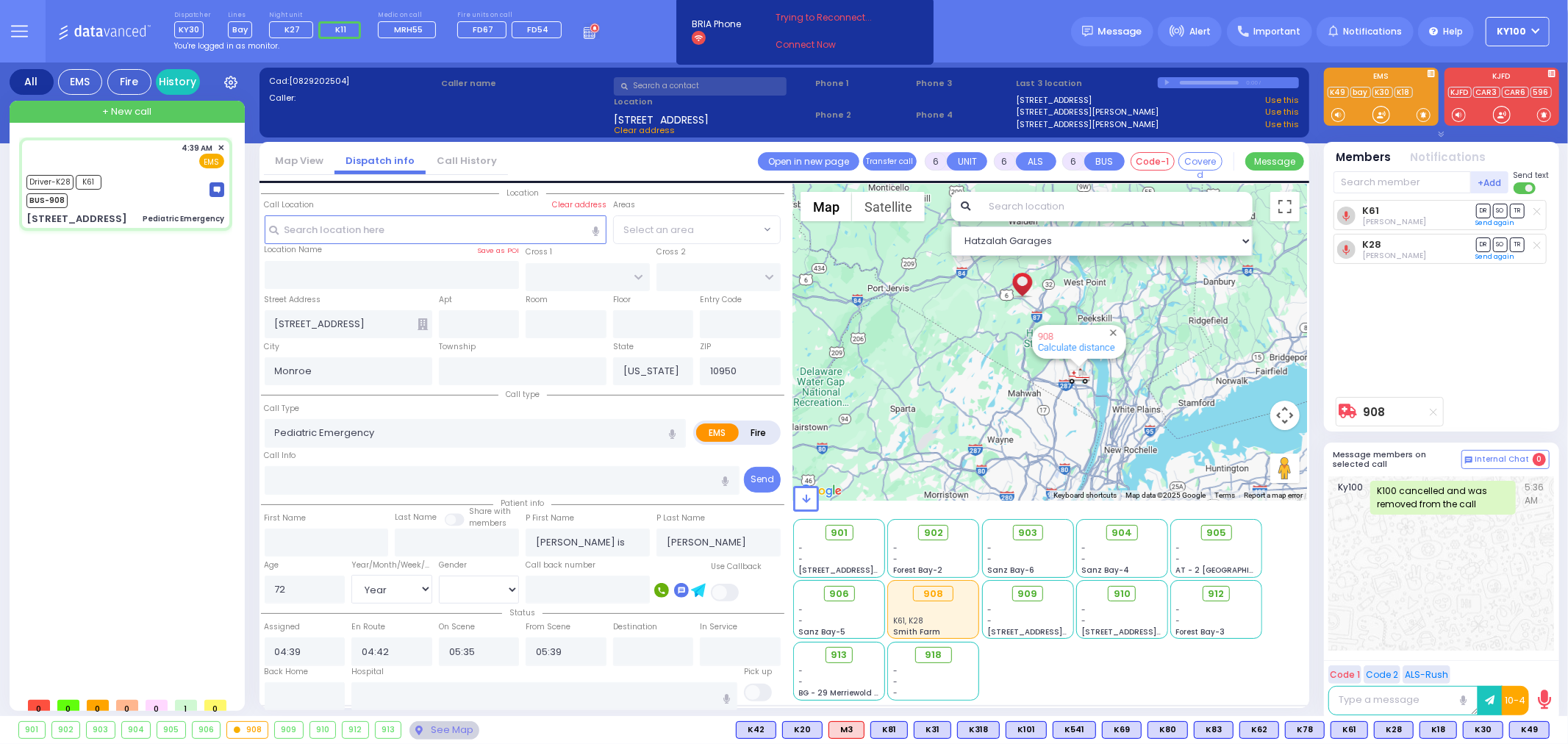
select select
radio input "true"
select select "Year"
select select "[DEMOGRAPHIC_DATA]"
select select "Hatzalah Garages"
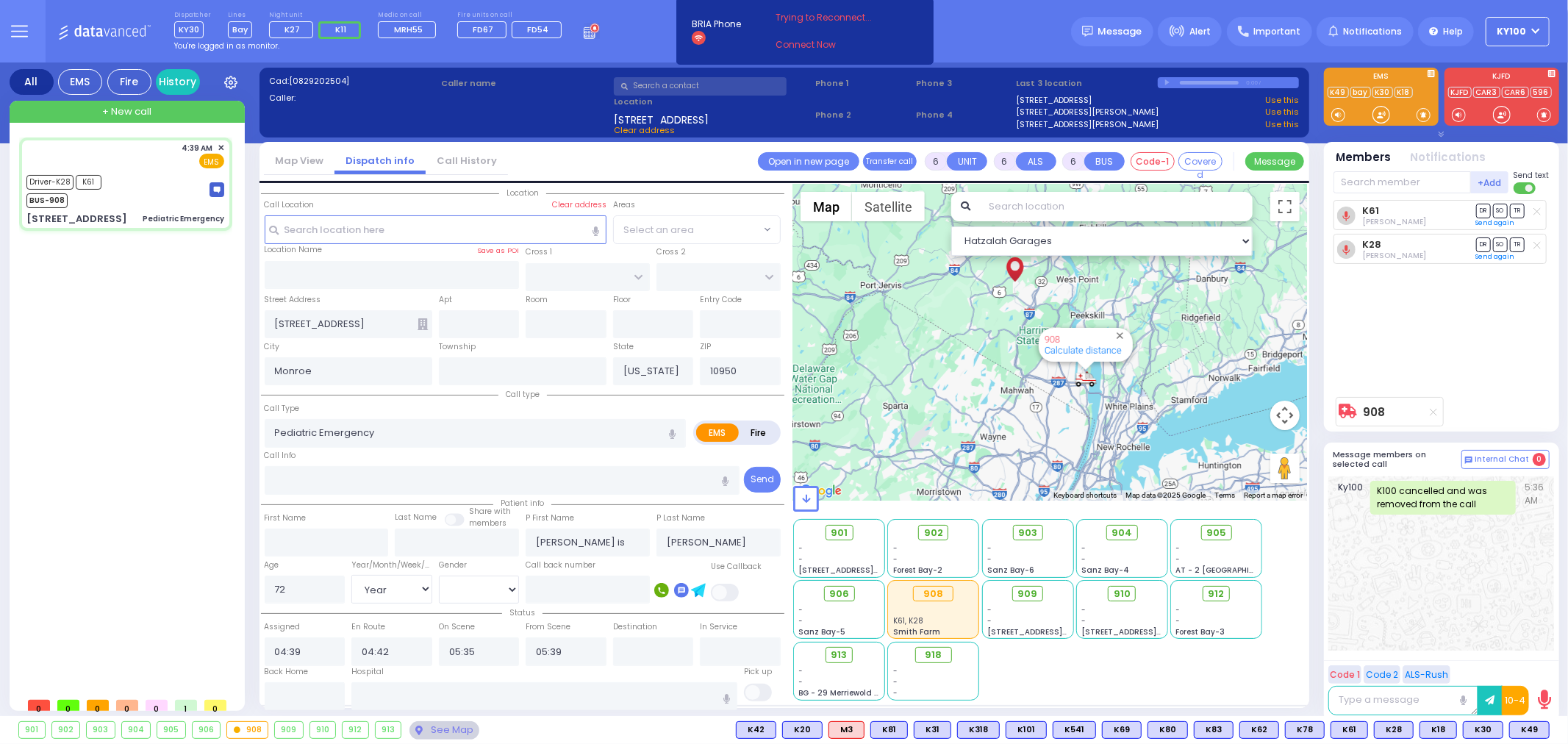
select select
radio input "true"
select select "Year"
select select "[DEMOGRAPHIC_DATA]"
type input "[GEOGRAPHIC_DATA] [STREET_ADDRESS][PERSON_NAME]"
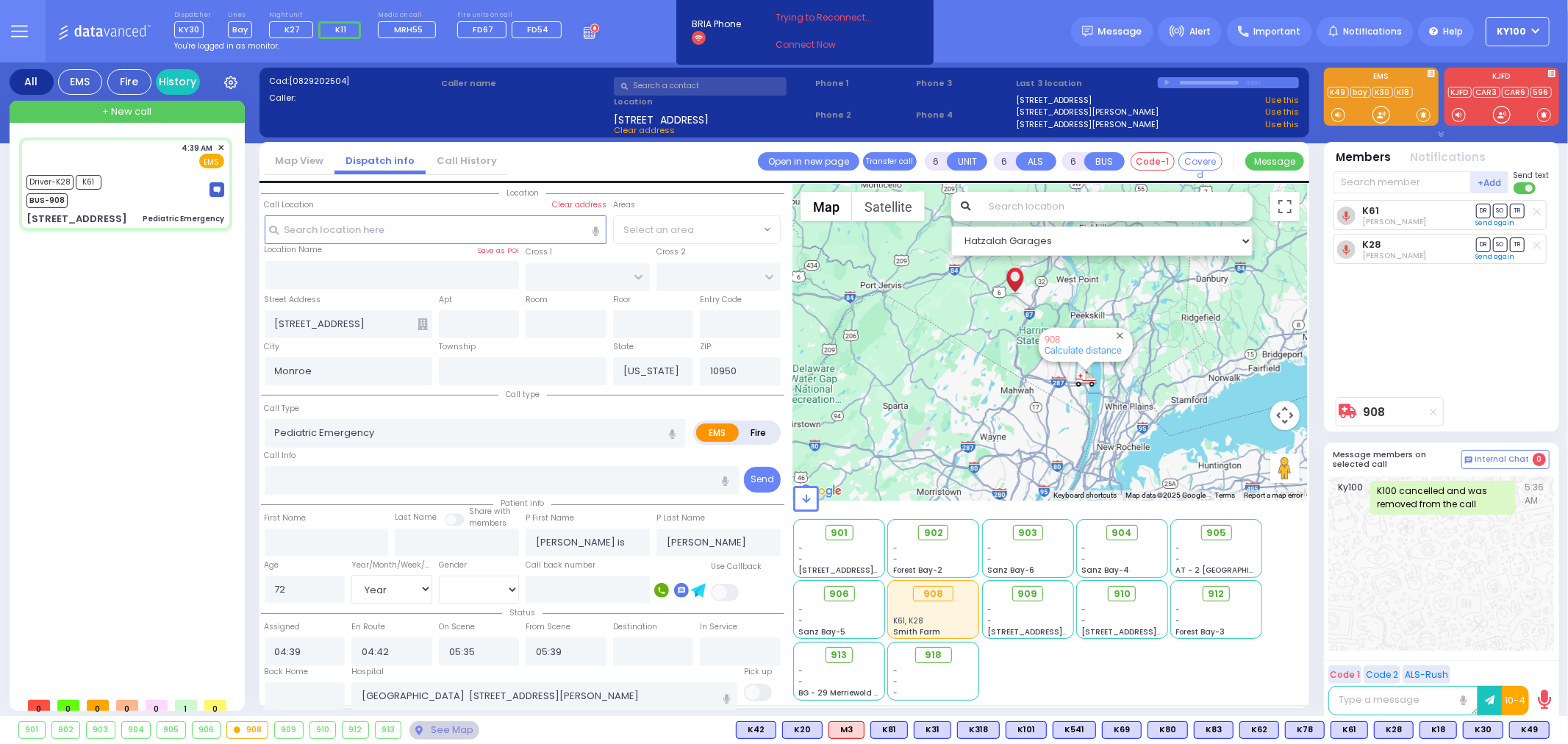
select select "Hatzalah Garages"
